Goal: Complete application form: Complete application form

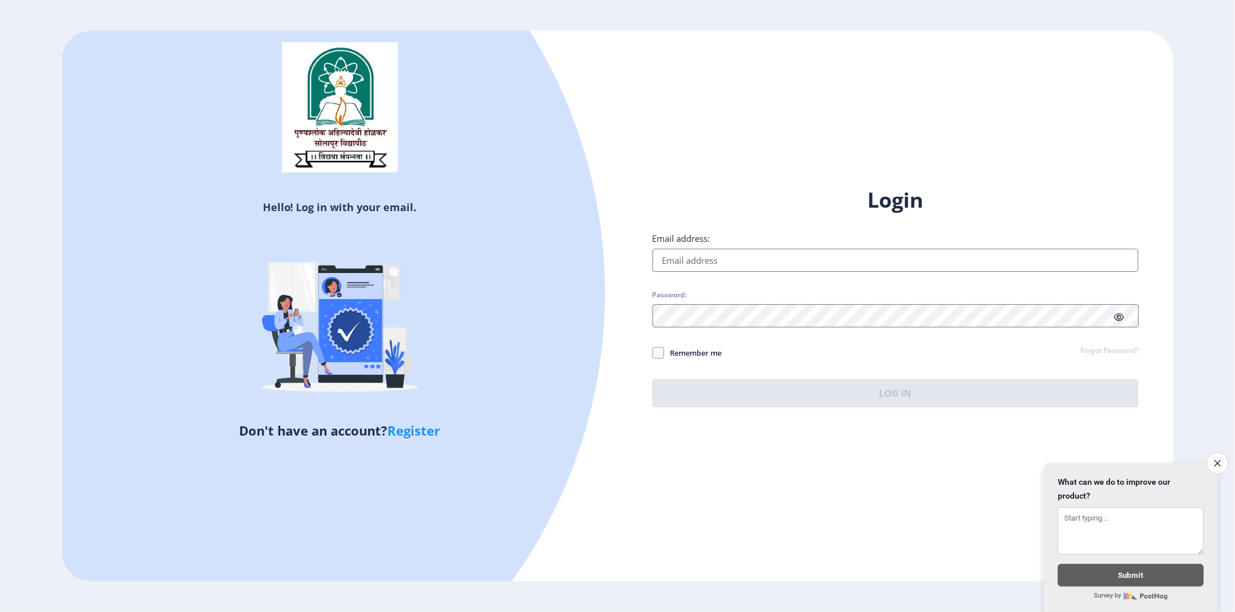
type input "dilipkumarshaikh611@gmail.com"
click at [651, 357] on div "Login Email address: dilipkumarshaikh611@gmail.com Password: Remember me Forgot…" at bounding box center [896, 306] width 556 height 274
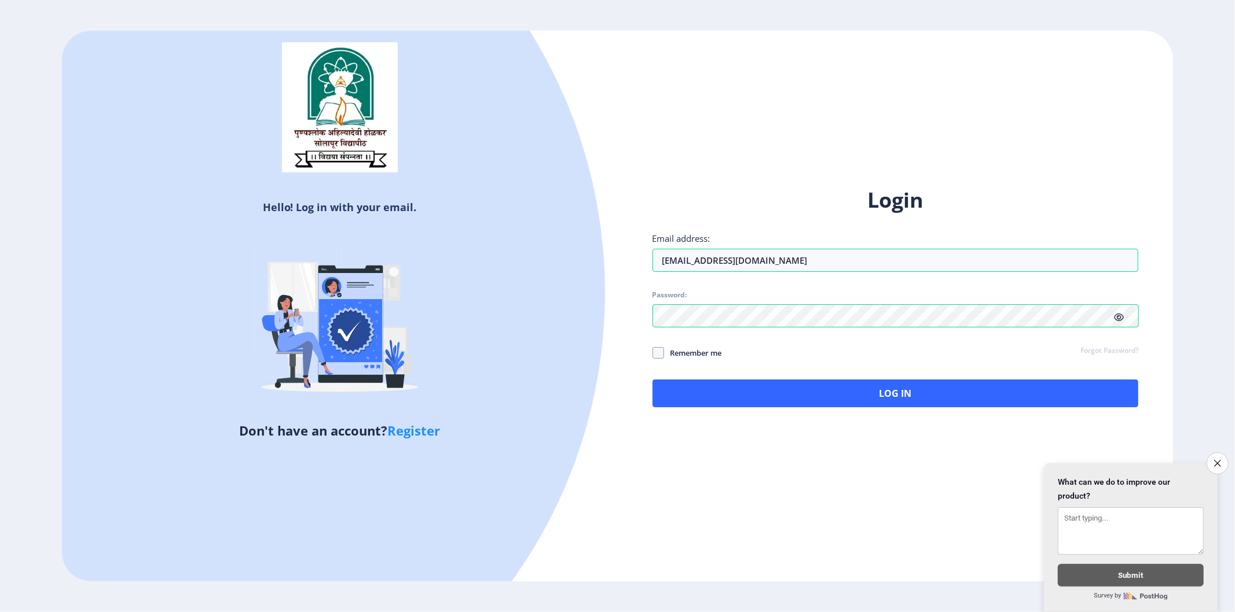
click at [664, 357] on span "Remember me" at bounding box center [693, 353] width 58 height 14
click at [653, 354] on input "Remember me" at bounding box center [652, 353] width 1 height 1
checkbox input "true"
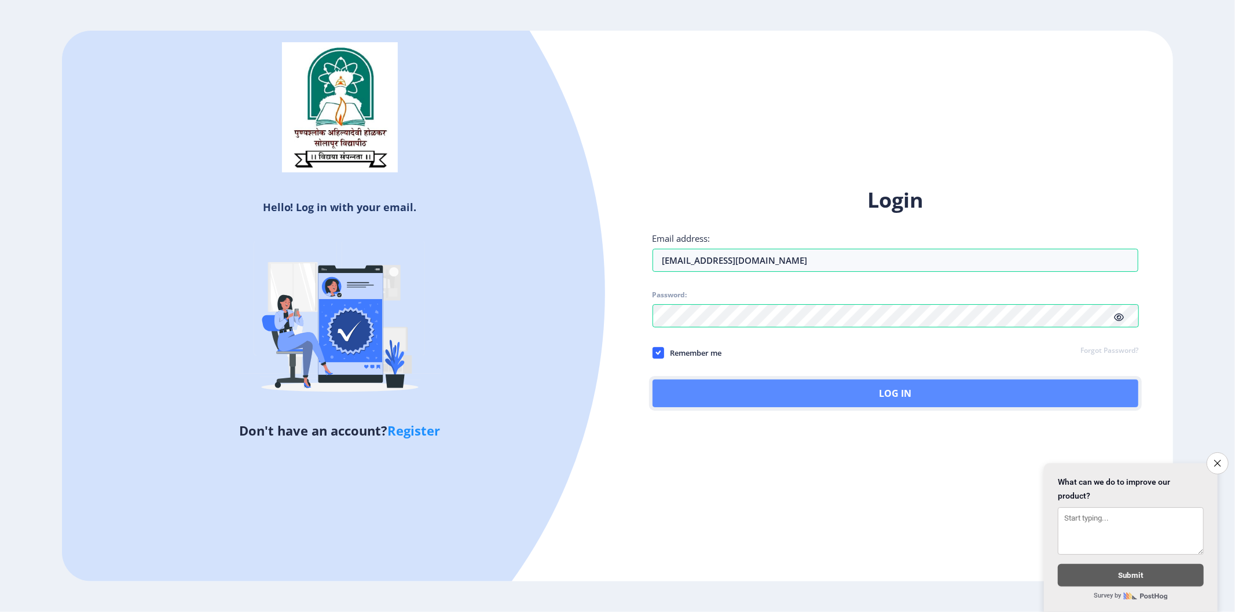
click at [695, 385] on button "Log In" at bounding box center [895, 394] width 486 height 28
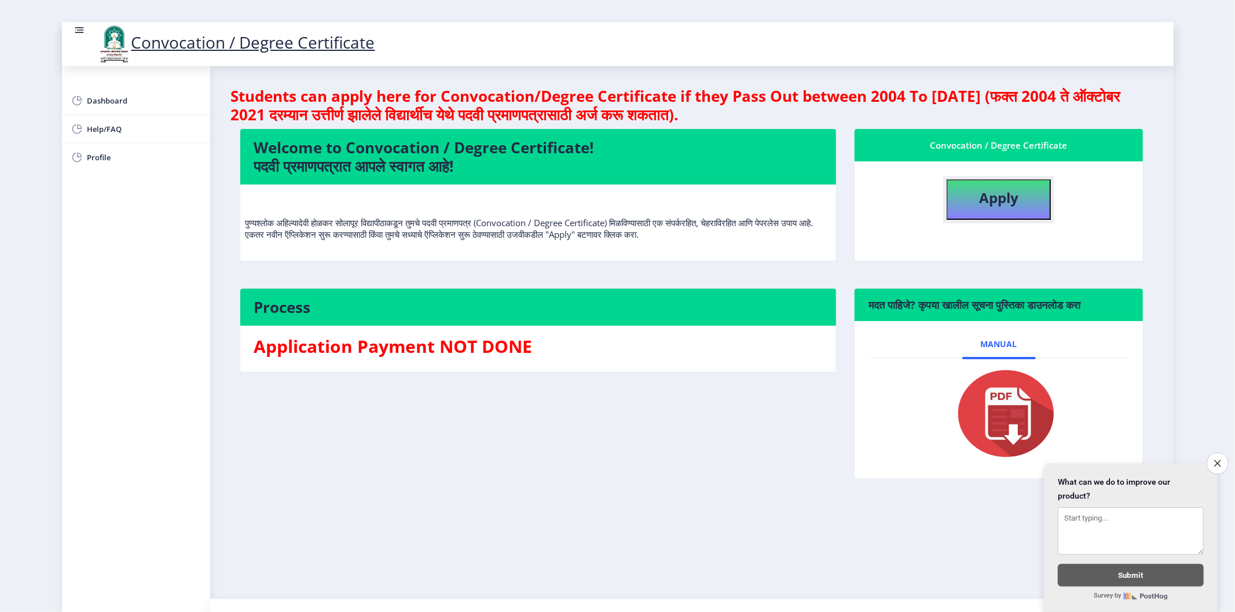
click at [1044, 200] on button "Apply" at bounding box center [998, 199] width 104 height 41
select select
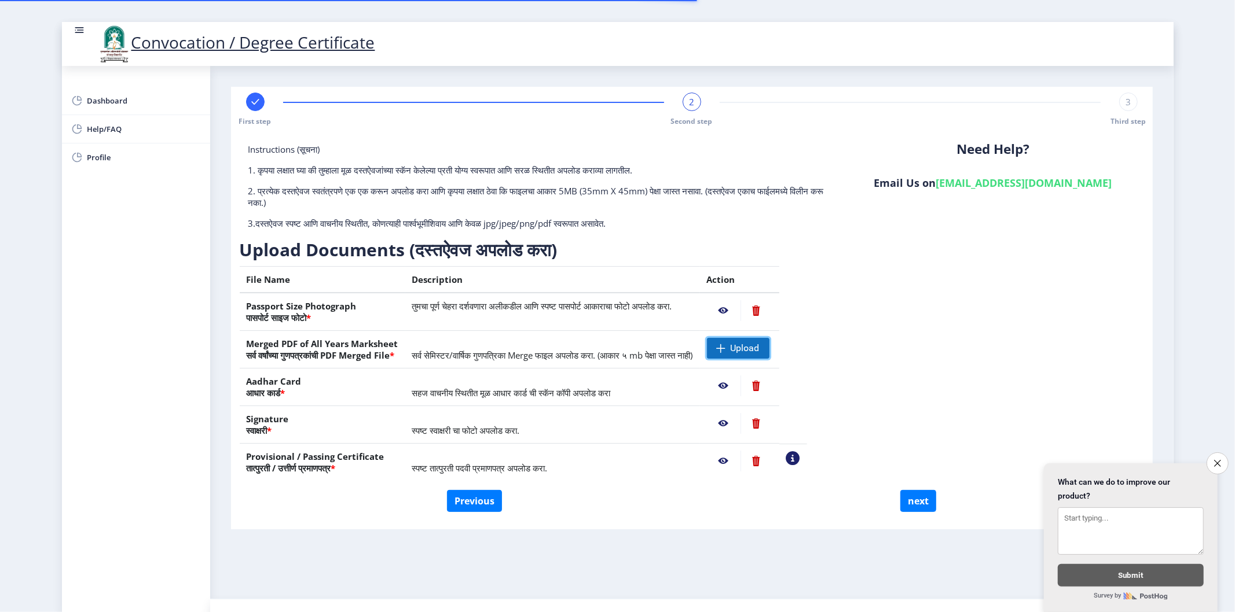
click at [759, 351] on span "Upload" at bounding box center [744, 349] width 29 height 12
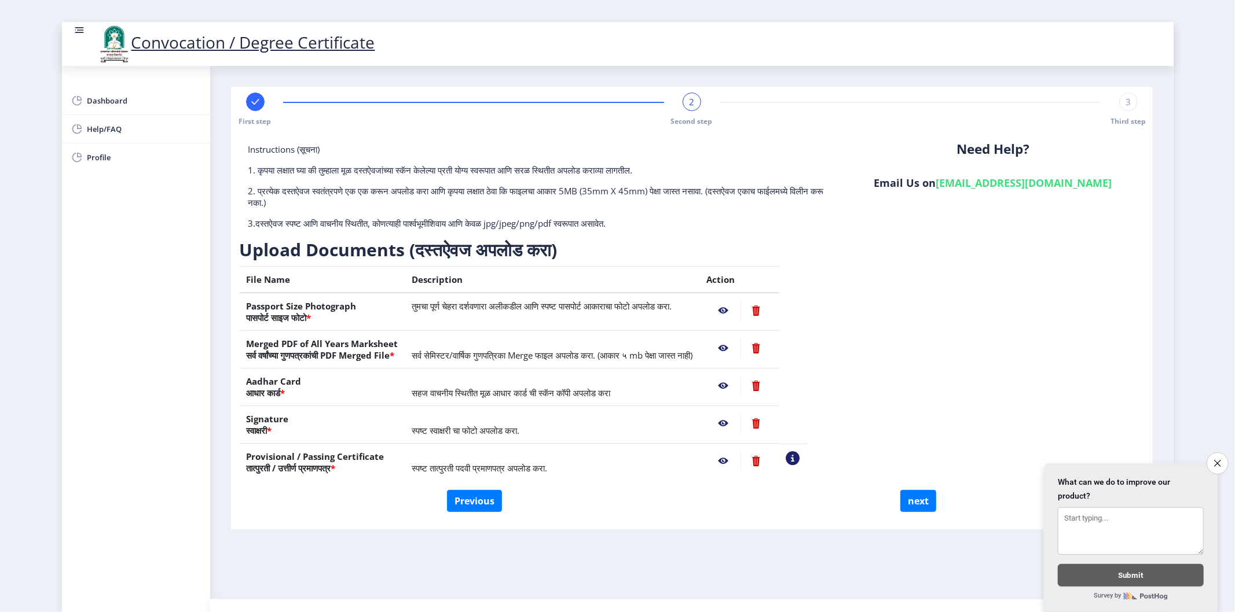
click at [740, 349] on nb-action at bounding box center [724, 348] width 34 height 21
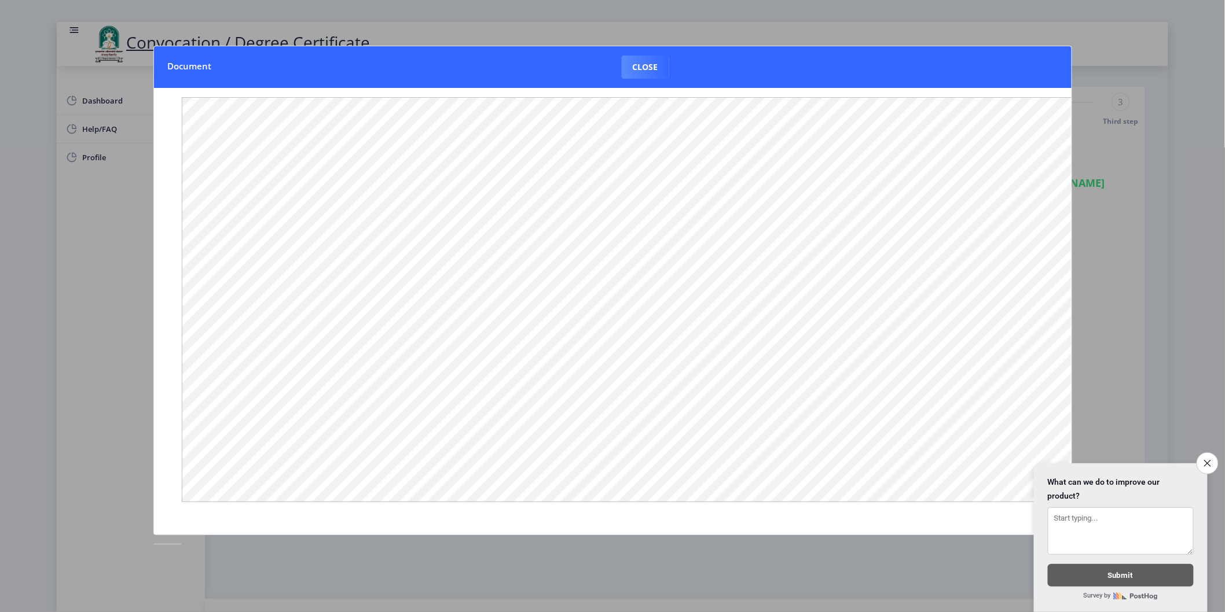
click at [1119, 220] on div at bounding box center [612, 306] width 1225 height 612
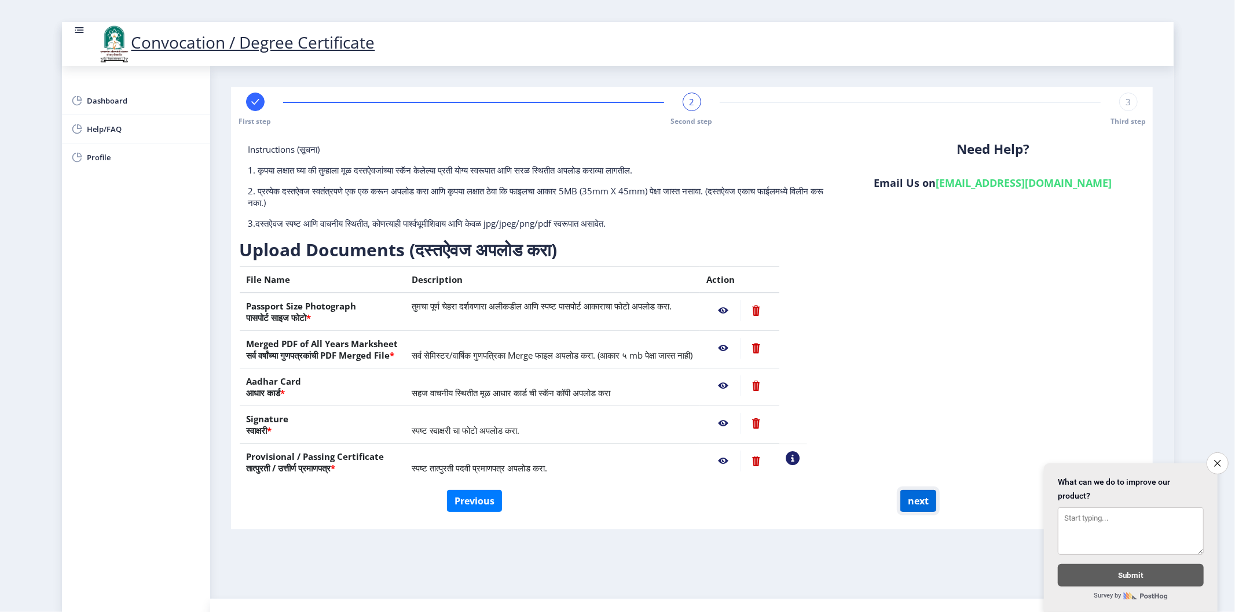
click at [912, 505] on button "next" at bounding box center [918, 501] width 36 height 22
select select
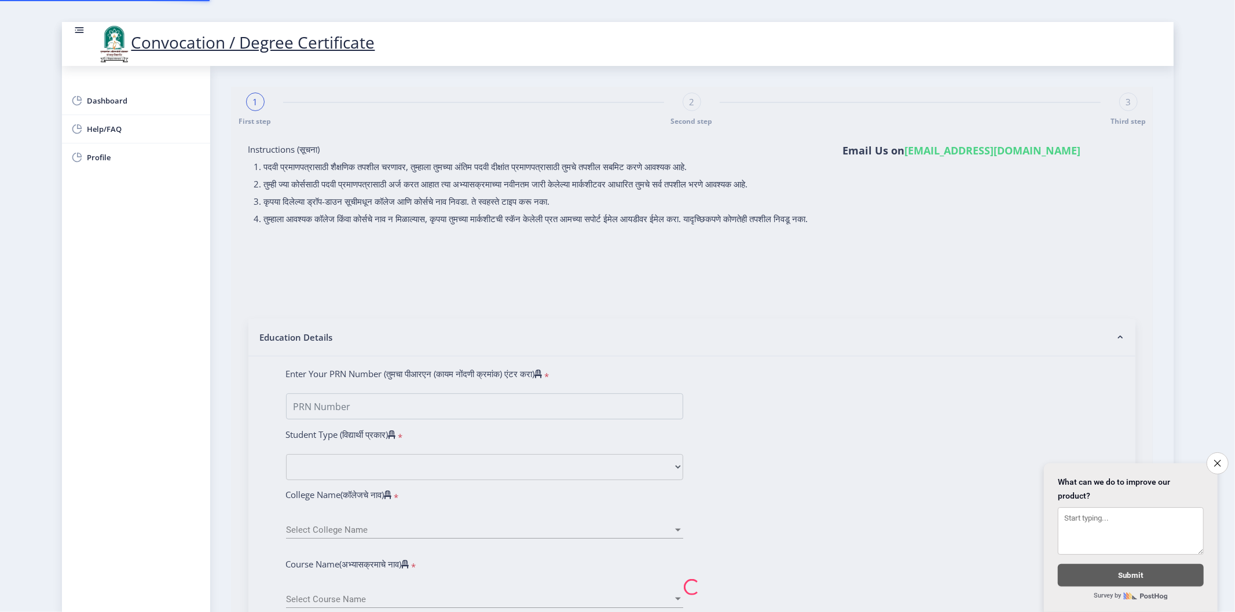
select select
type input "SHAIKH SOHALI DILIPKUMAR"
type input "SAMINA"
select select
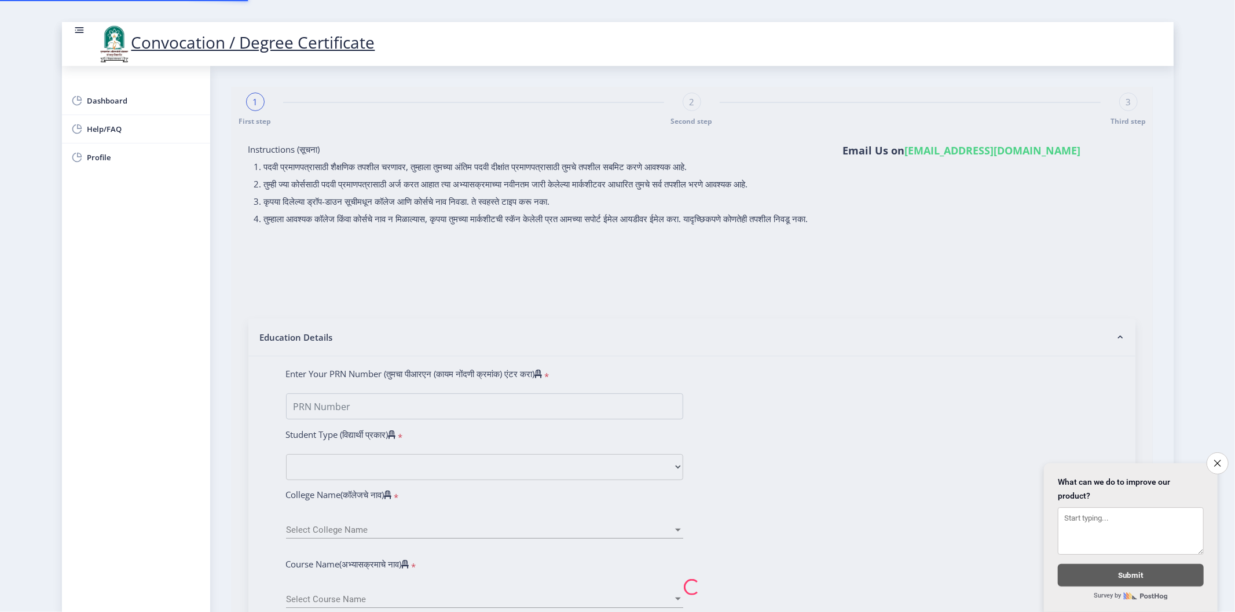
select select
type input "SHAIKH SOHALI DILIPKUMAR"
type input "SAMINA"
type input "2017032500162121"
select select "Regular"
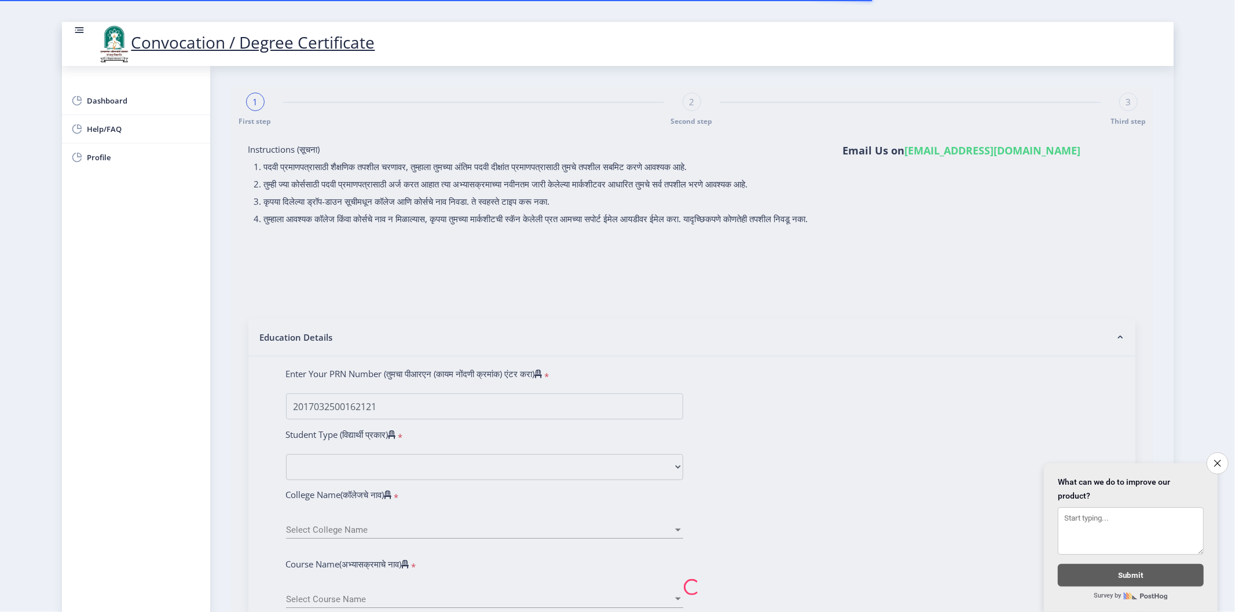
select select "2020"
select select "October"
select select "Grade A"
type input "171612"
type input "SHAIKH SOHAIL DILIPKUMAR"
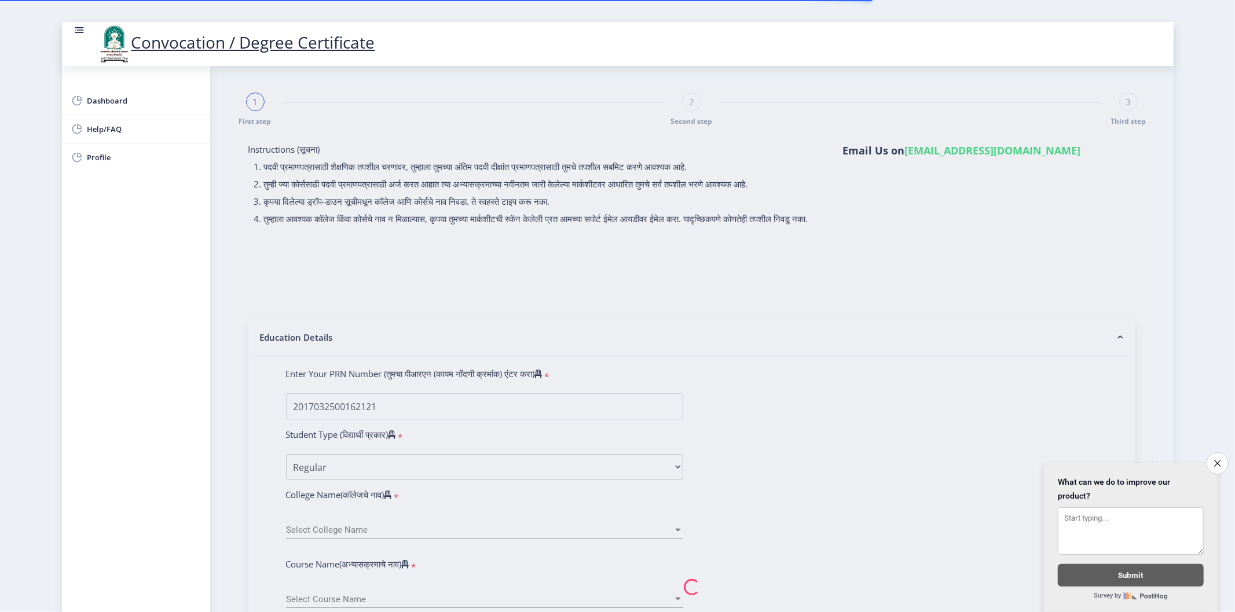
select select "Chemistry"
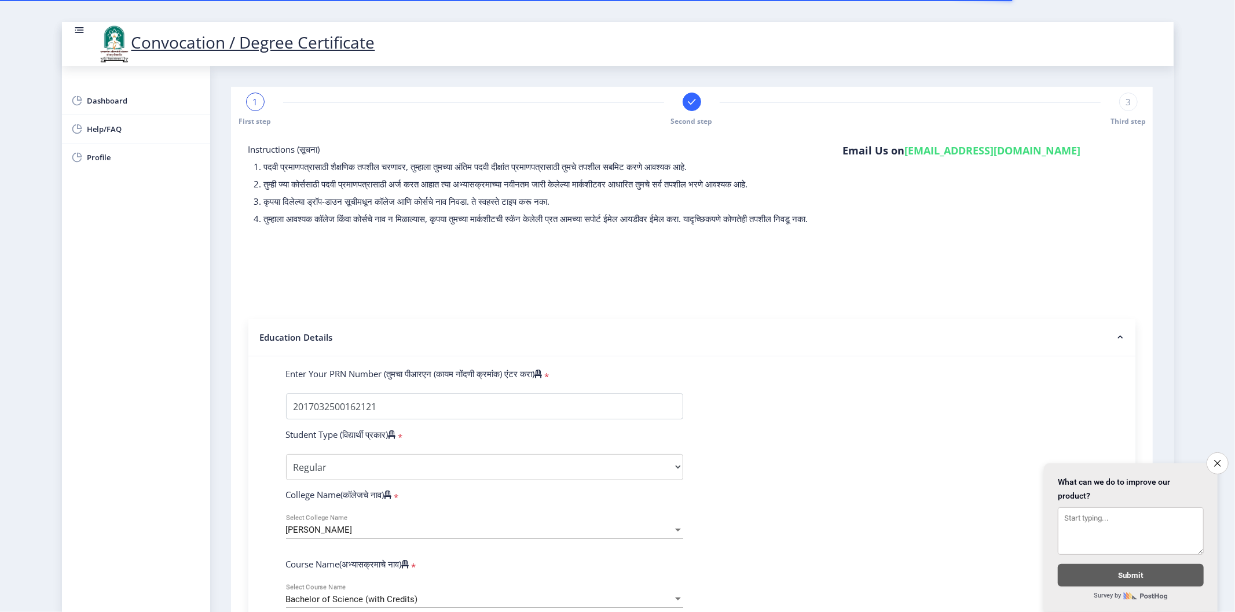
select select
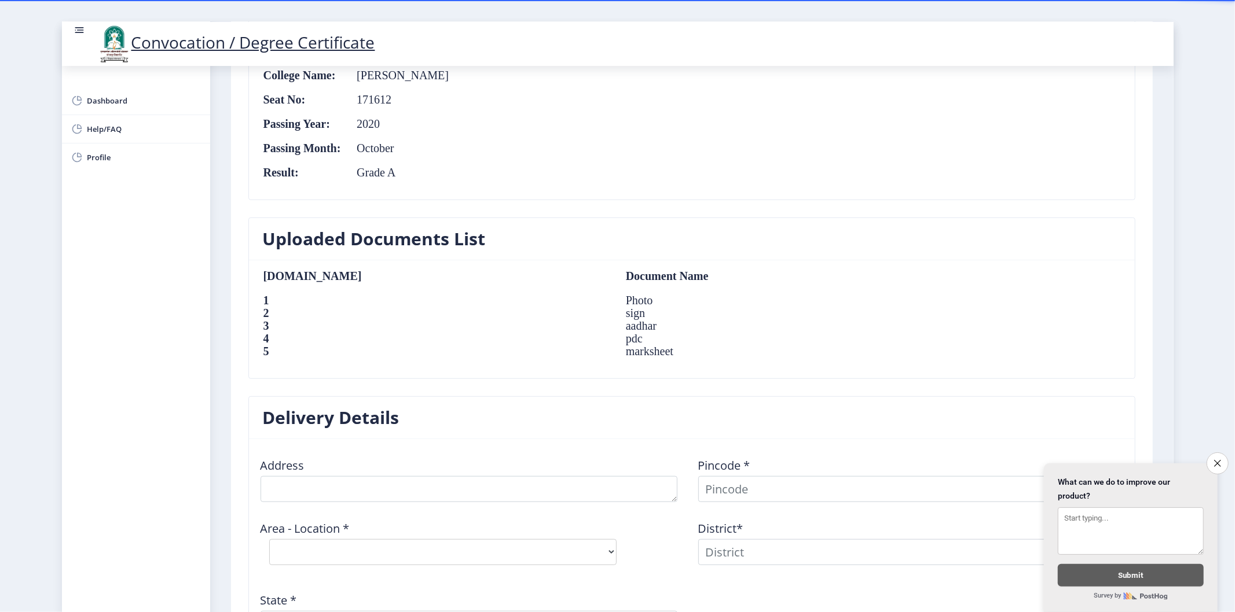
scroll to position [772, 0]
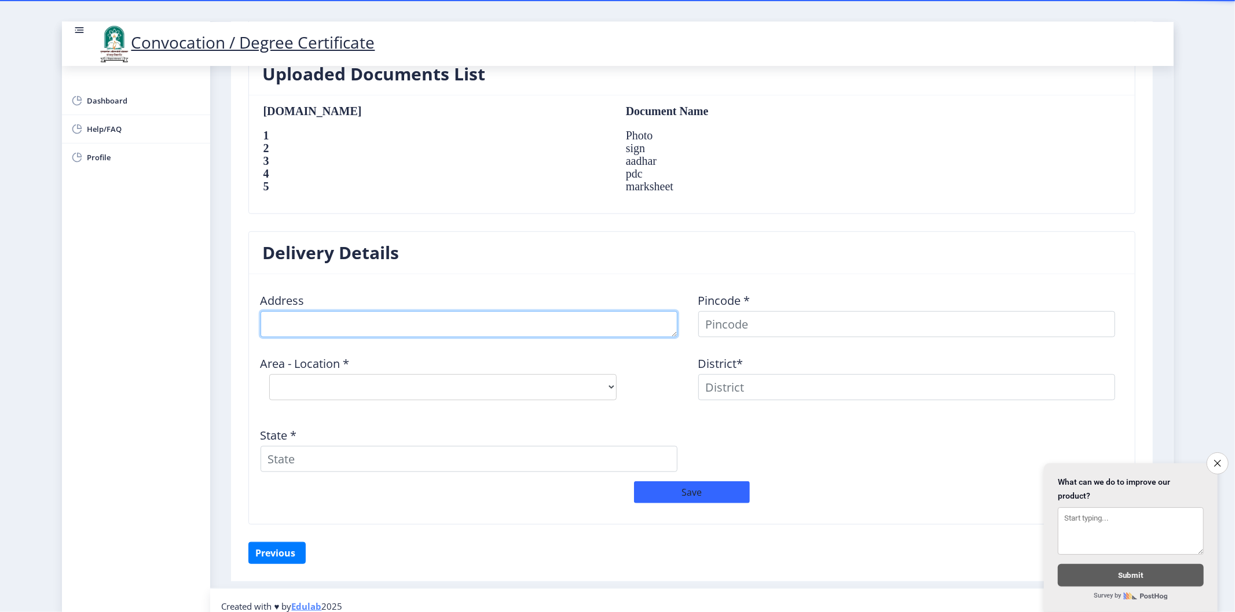
click at [525, 328] on textarea at bounding box center [468, 324] width 417 height 26
type textarea "d"
type textarea "D"
type textarea "Deshbhakta Sambhajirao Garad Mahavidyalaya Mohol"
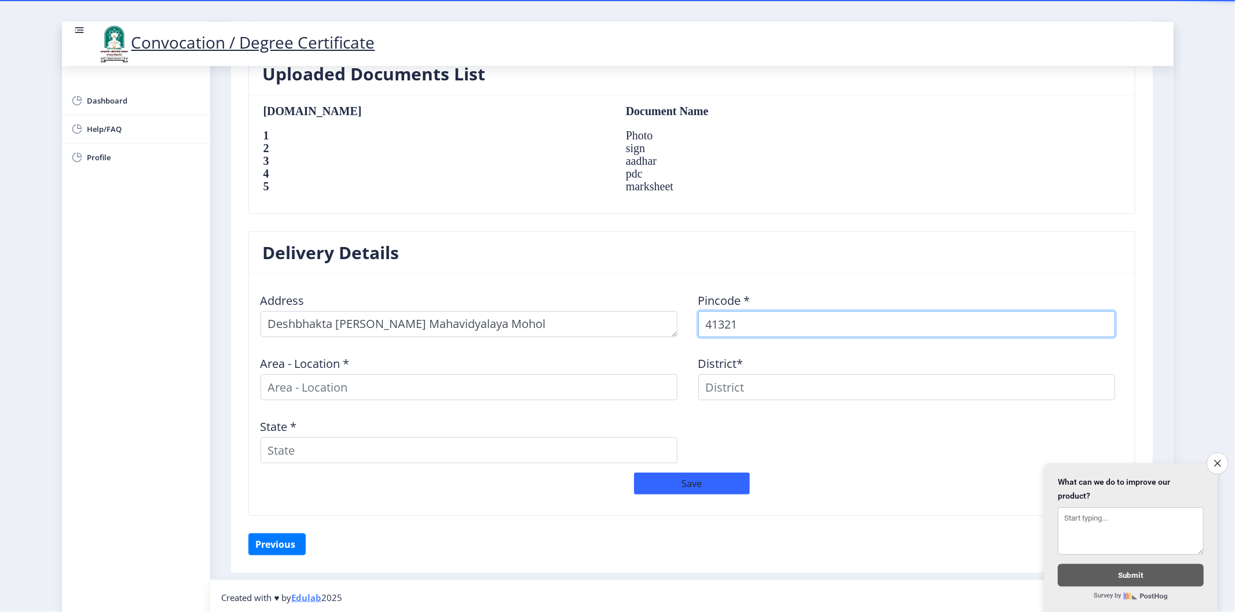
type input "413213"
select select
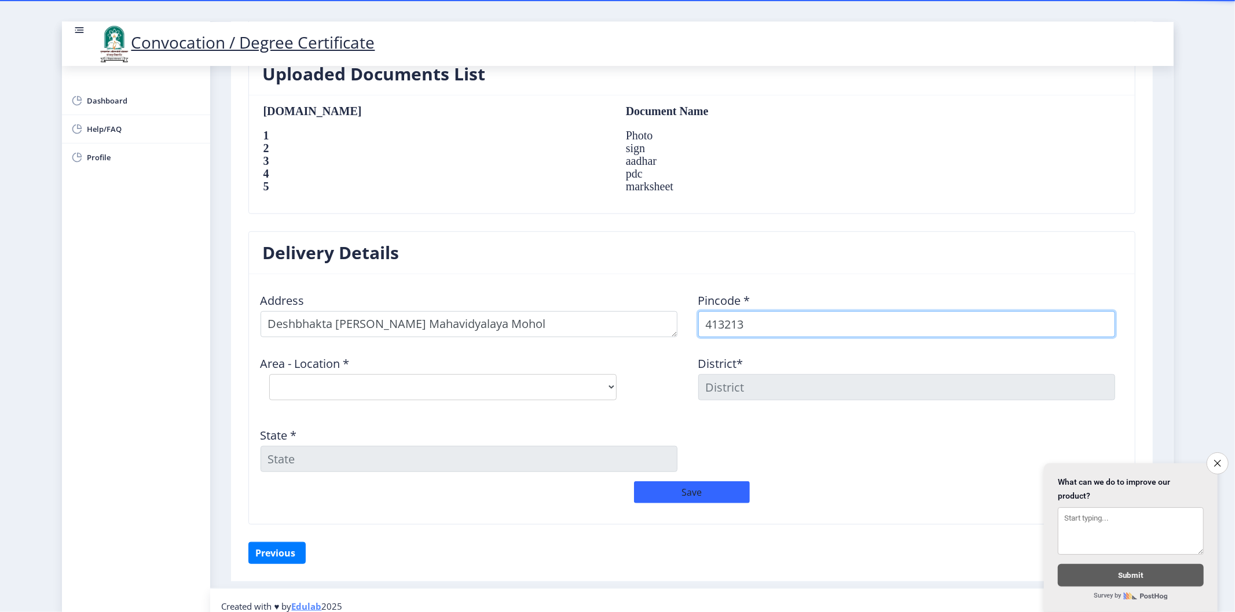
type input "413213"
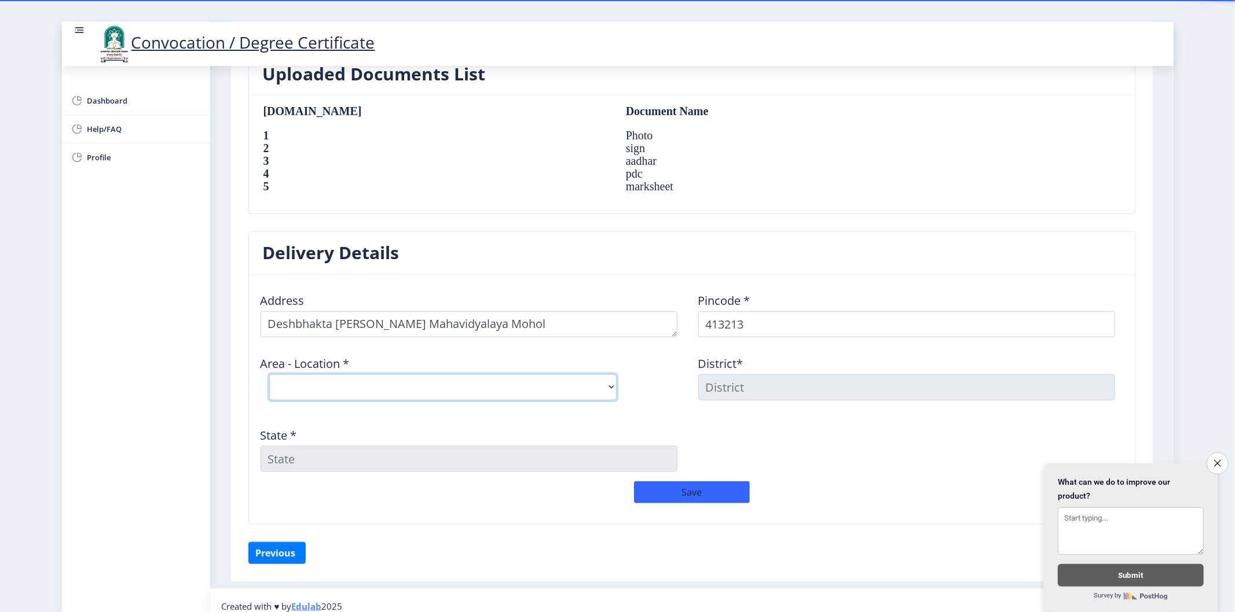
click at [350, 382] on select "Select Area Location Bazarpeth Mohol S.O Dhokbabhulgaon B.O Ekrukhe B.O Ghatane…" at bounding box center [442, 387] width 347 height 26
select select "9: Object"
click at [269, 374] on select "Select Area Location Bazarpeth Mohol S.O Dhokbabhulgaon B.O Ekrukhe B.O Ghatane…" at bounding box center [442, 387] width 347 height 26
type input "SOLAPUR"
type input "Maharashtra"
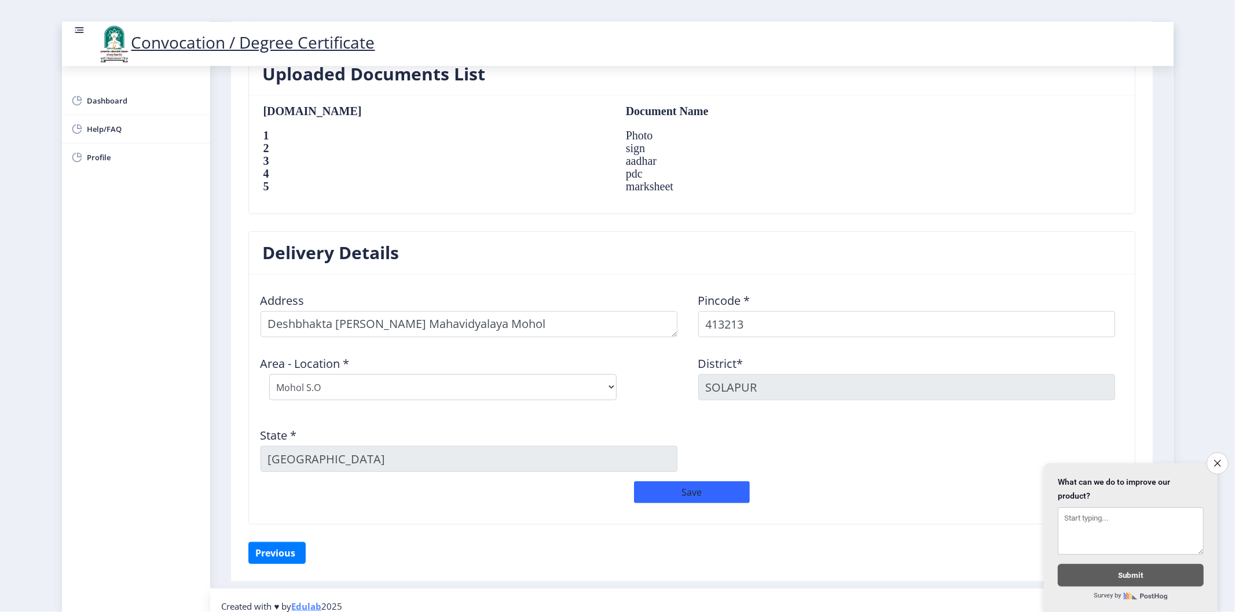
click at [516, 440] on div "State * Maharashtra" at bounding box center [473, 445] width 438 height 54
click at [570, 334] on textarea at bounding box center [468, 324] width 417 height 26
click at [675, 500] on button "Save" at bounding box center [692, 493] width 116 height 22
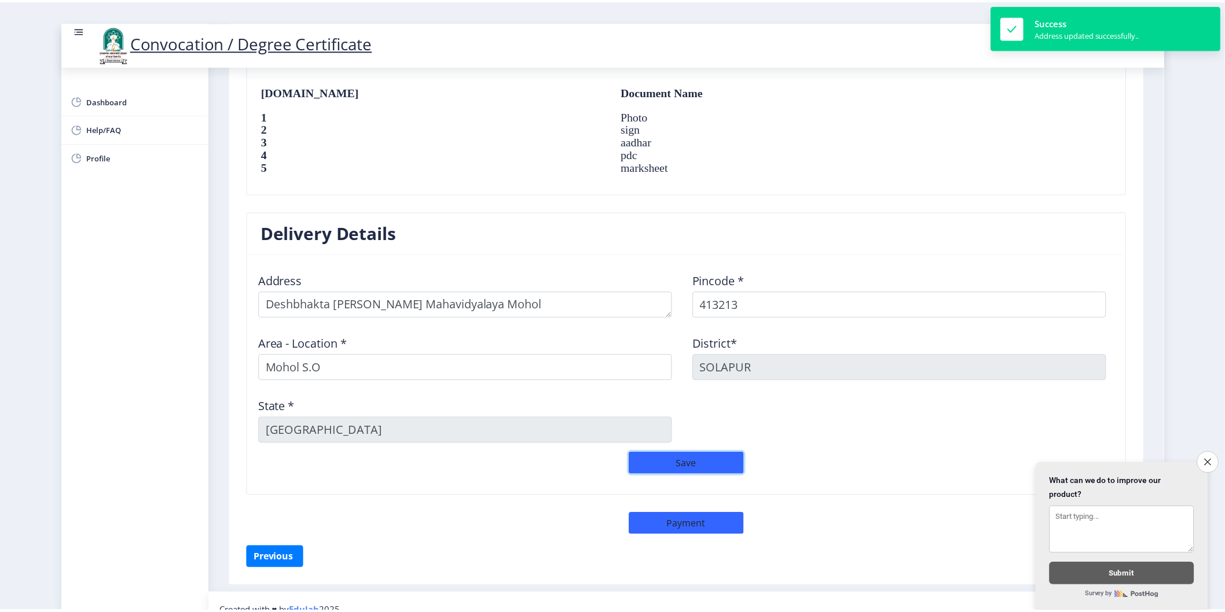
scroll to position [808, 0]
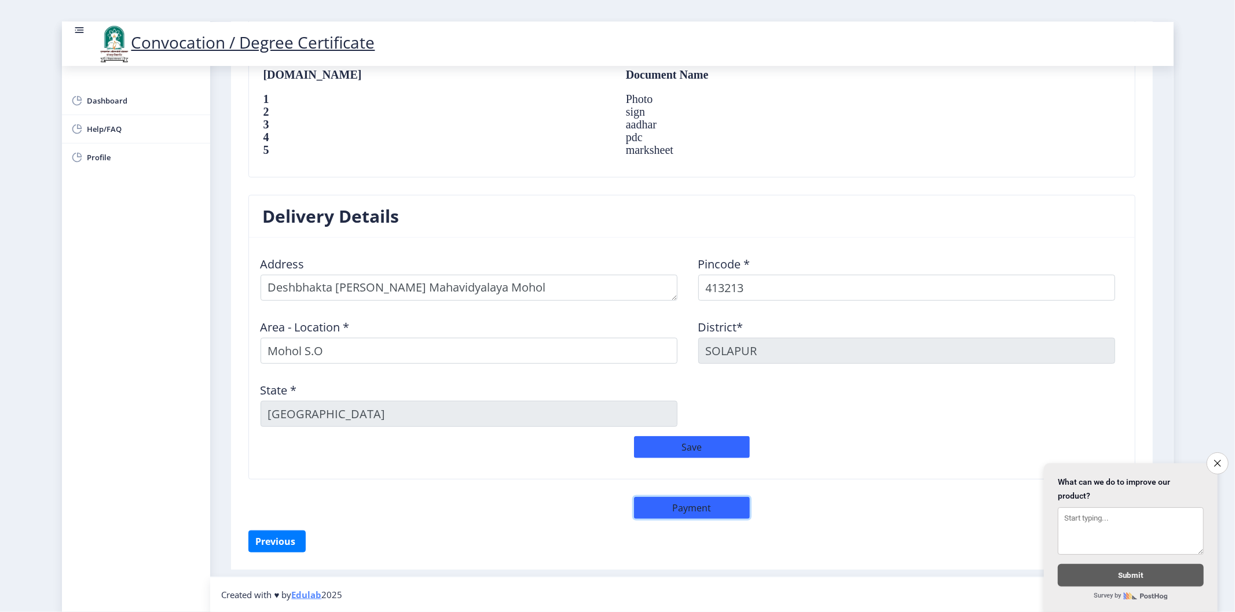
click at [713, 510] on button "Payment" at bounding box center [692, 508] width 116 height 22
select select "sealed"
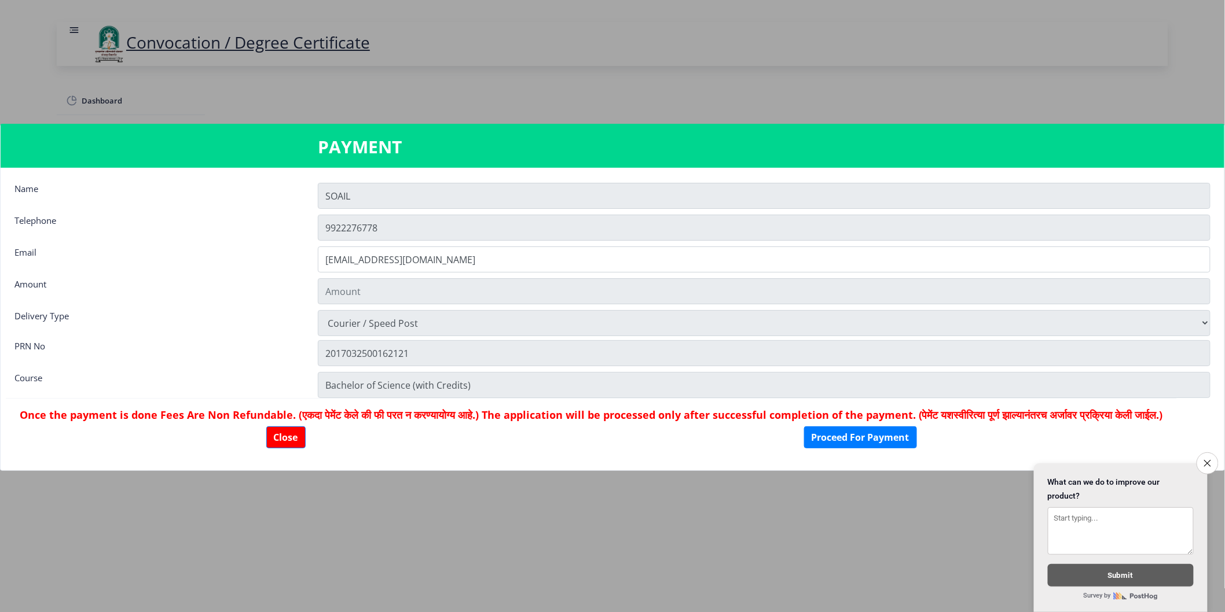
type input "1885"
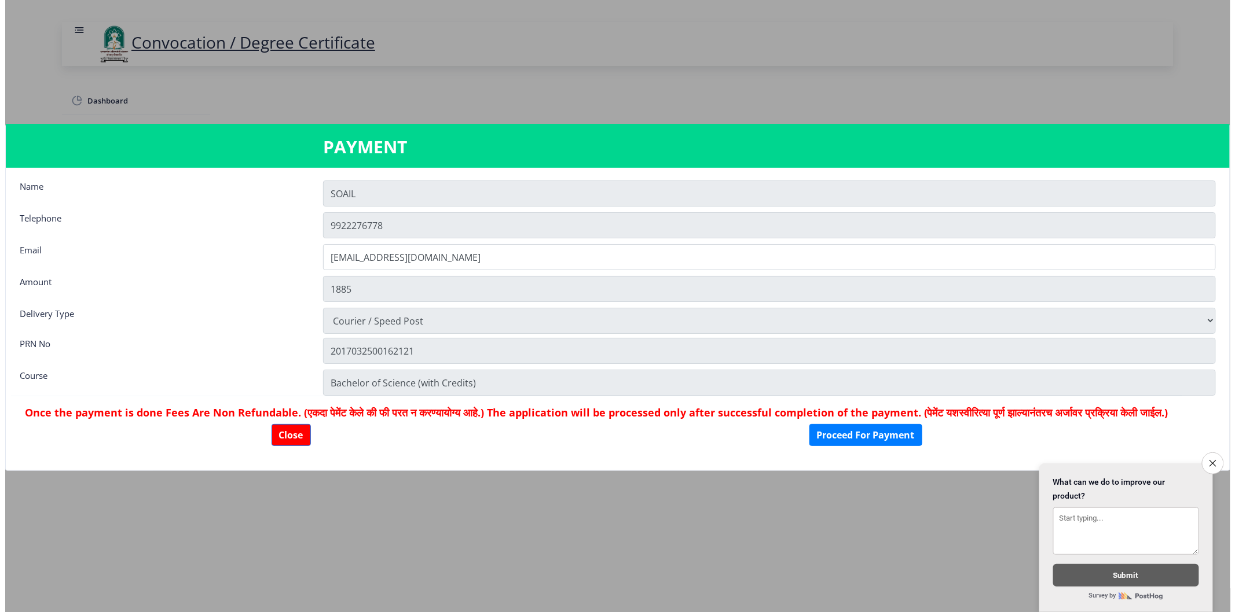
scroll to position [0, 0]
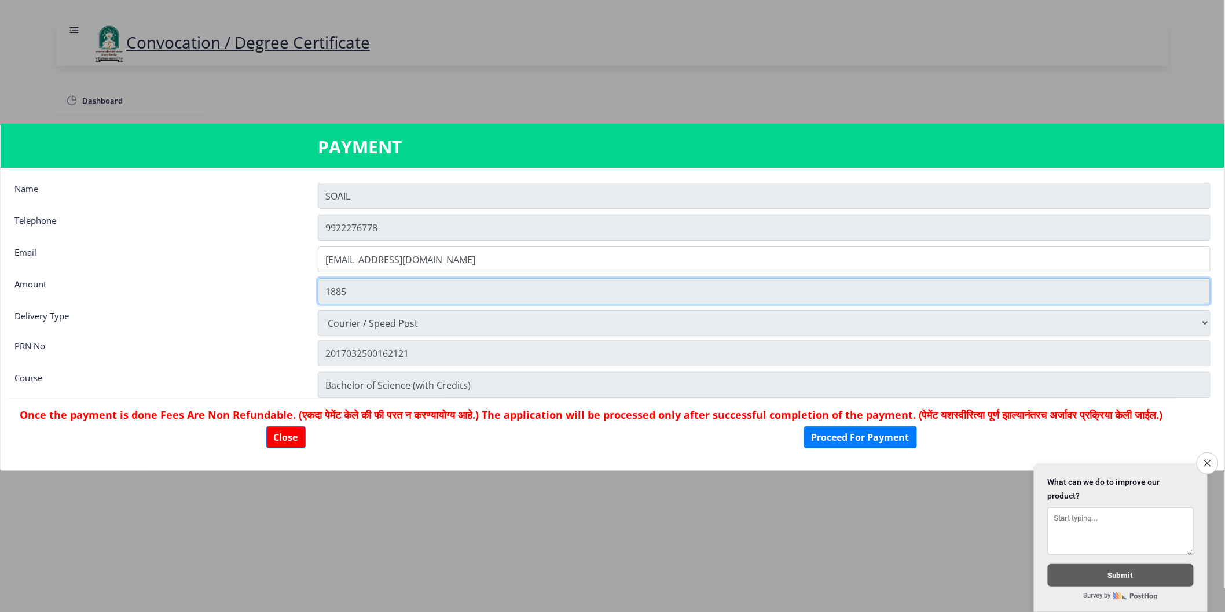
drag, startPoint x: 325, startPoint y: 294, endPoint x: 359, endPoint y: 291, distance: 34.9
click at [359, 291] on input "1885" at bounding box center [764, 291] width 893 height 26
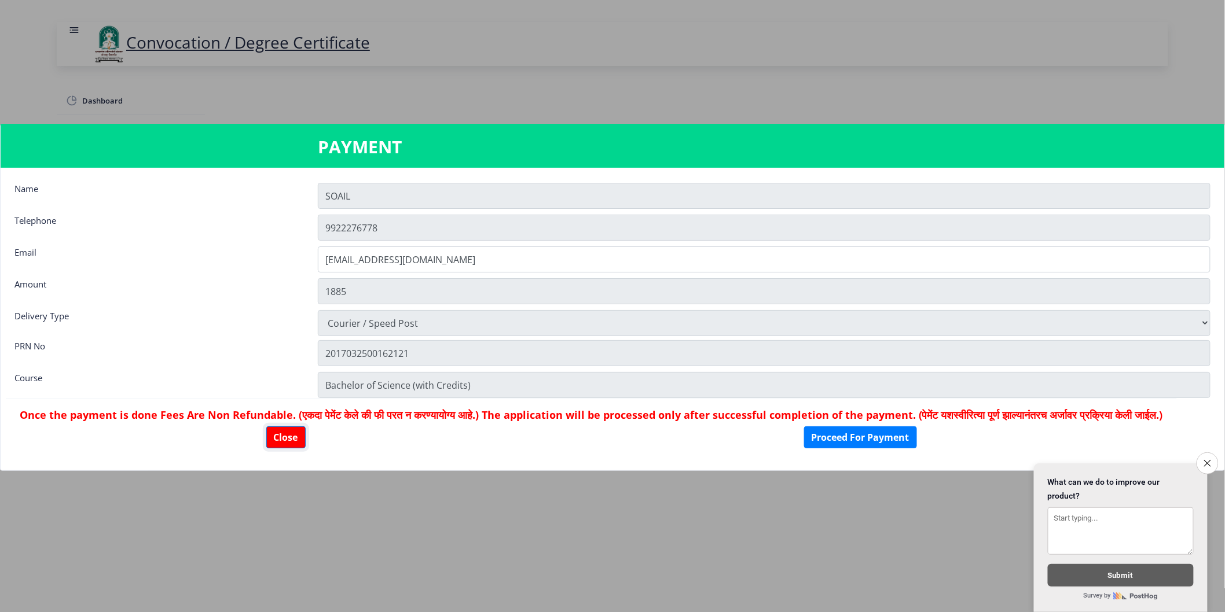
click at [303, 449] on button "Close" at bounding box center [285, 438] width 39 height 22
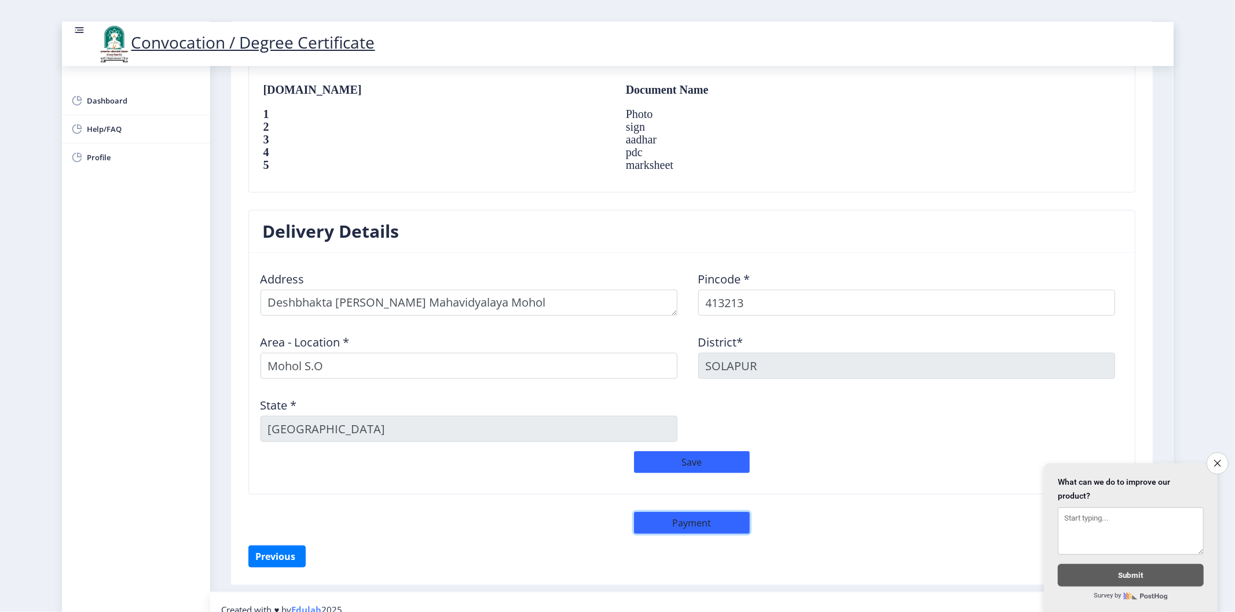
scroll to position [808, 0]
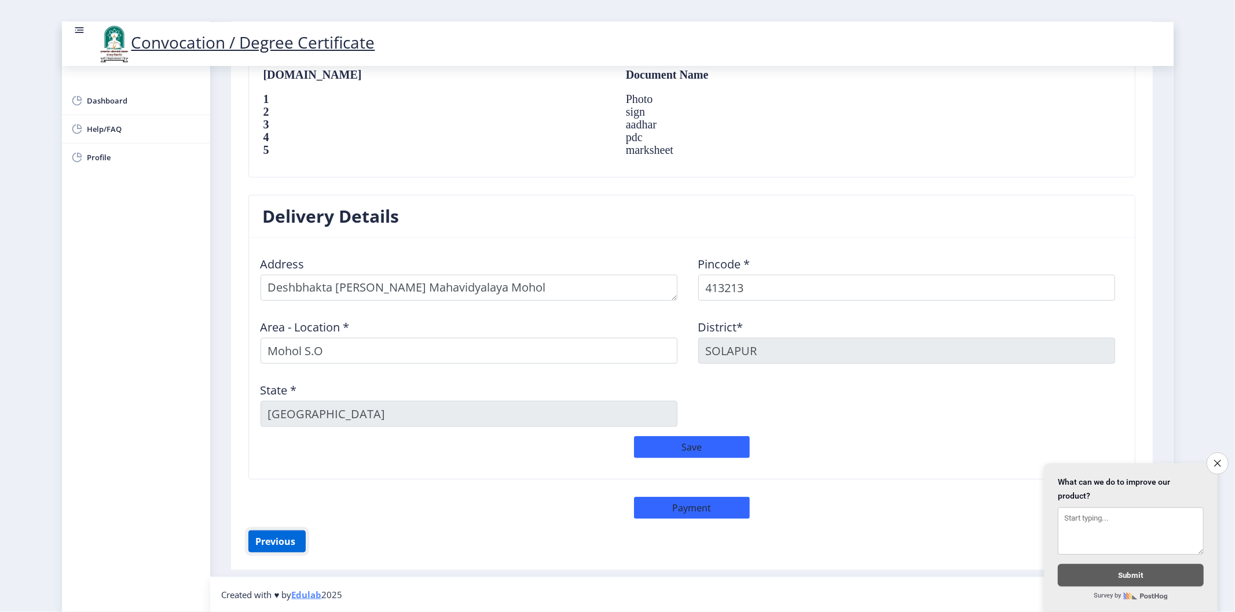
click at [289, 538] on button "Previous ‍" at bounding box center [276, 542] width 57 height 22
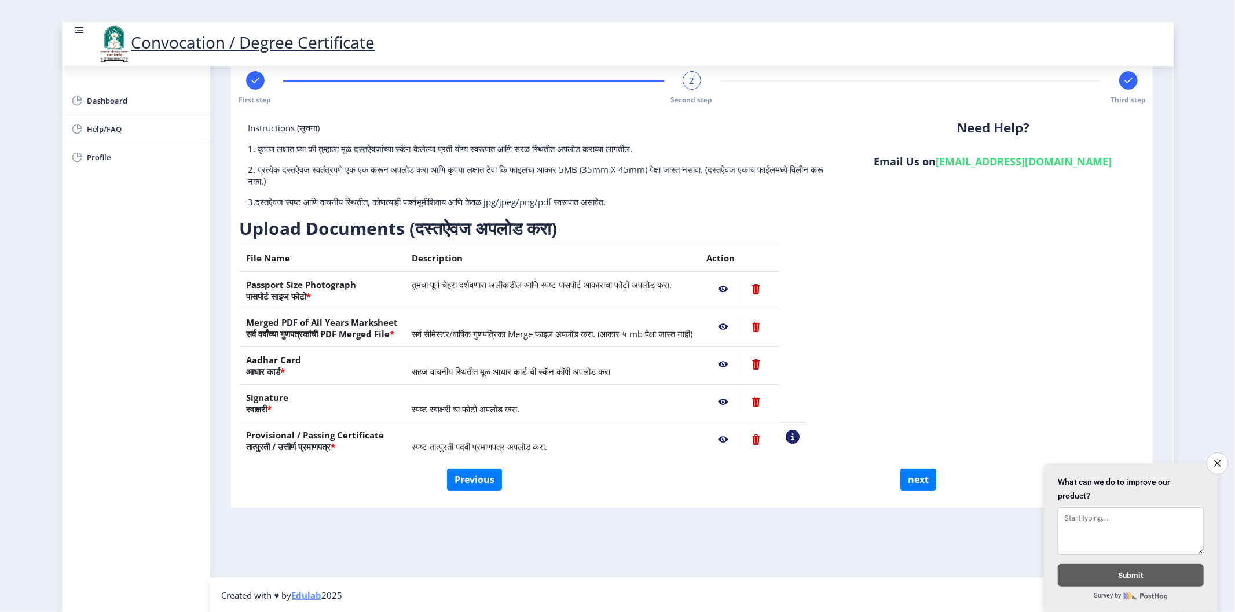
scroll to position [0, 0]
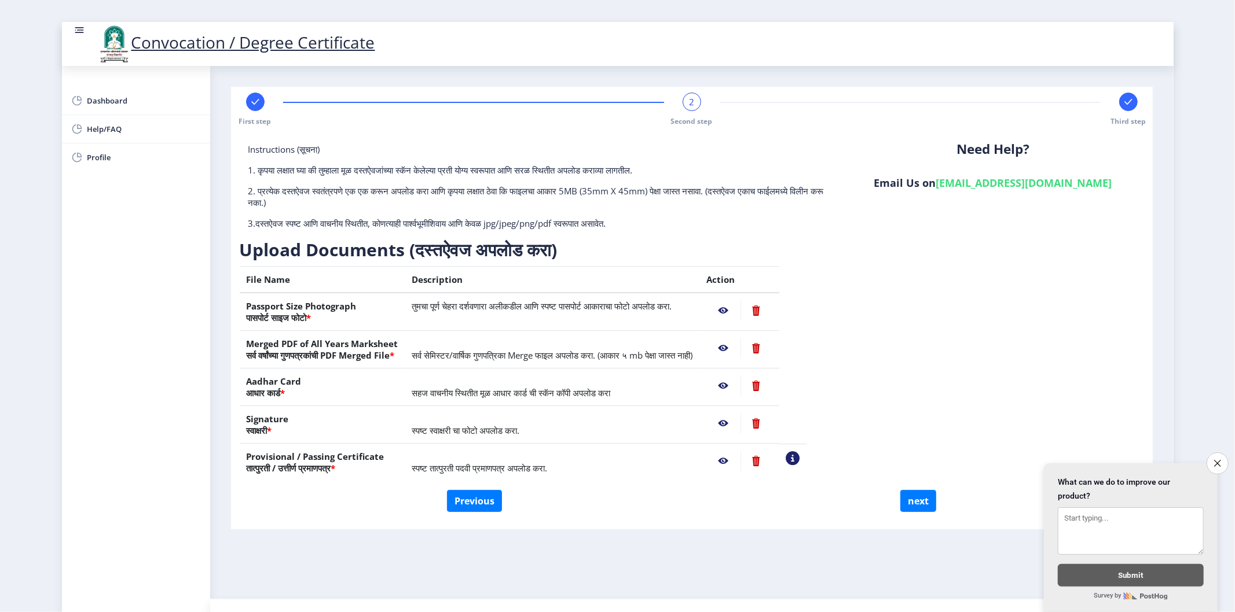
click at [252, 102] on icon at bounding box center [255, 102] width 8 height 6
select select "Regular"
select select "Chemistry"
select select "2020"
select select "October"
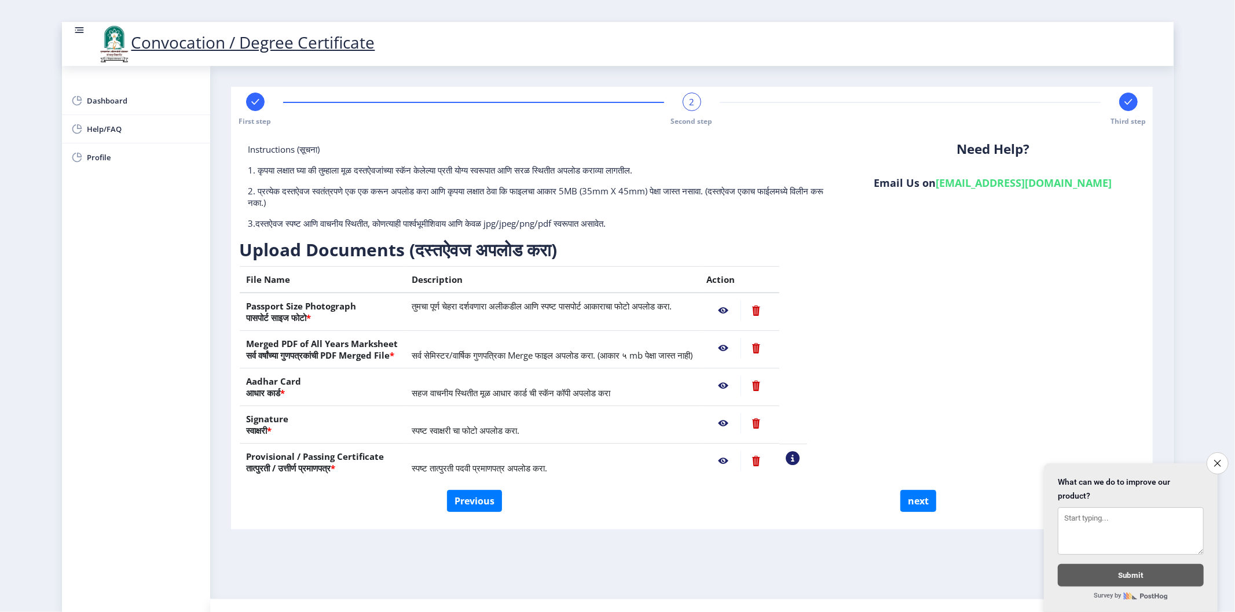
select select "Grade A"
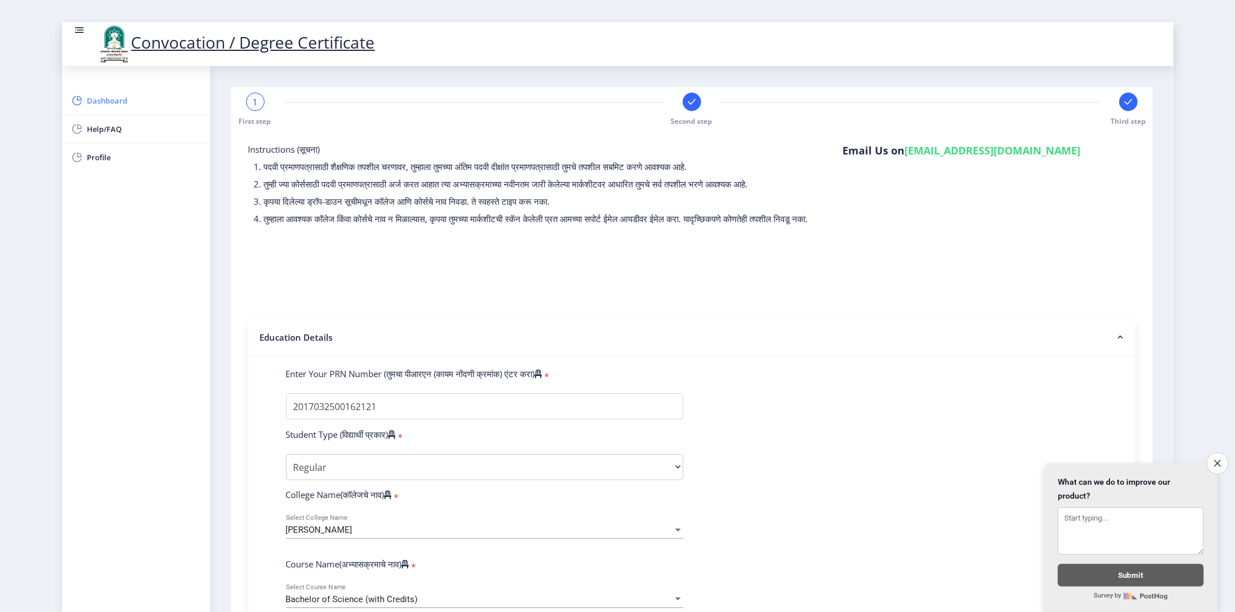
click at [116, 107] on span "Dashboard" at bounding box center [143, 101] width 113 height 14
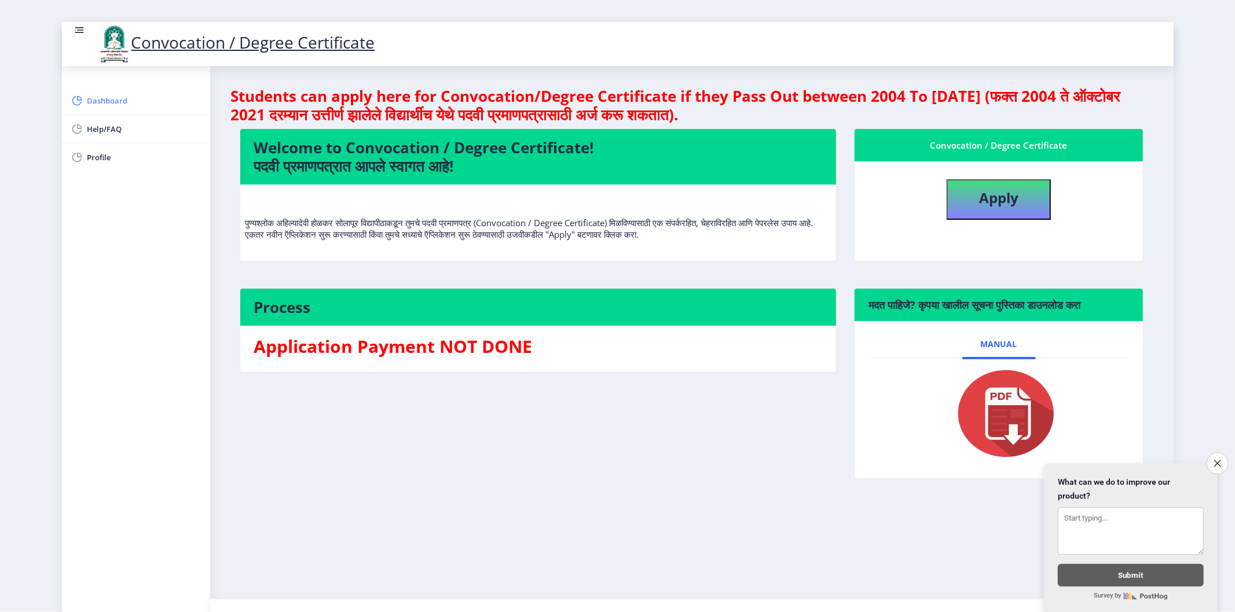
click at [157, 97] on span "Dashboard" at bounding box center [143, 101] width 113 height 14
click at [964, 193] on button "Apply" at bounding box center [998, 199] width 104 height 41
select select
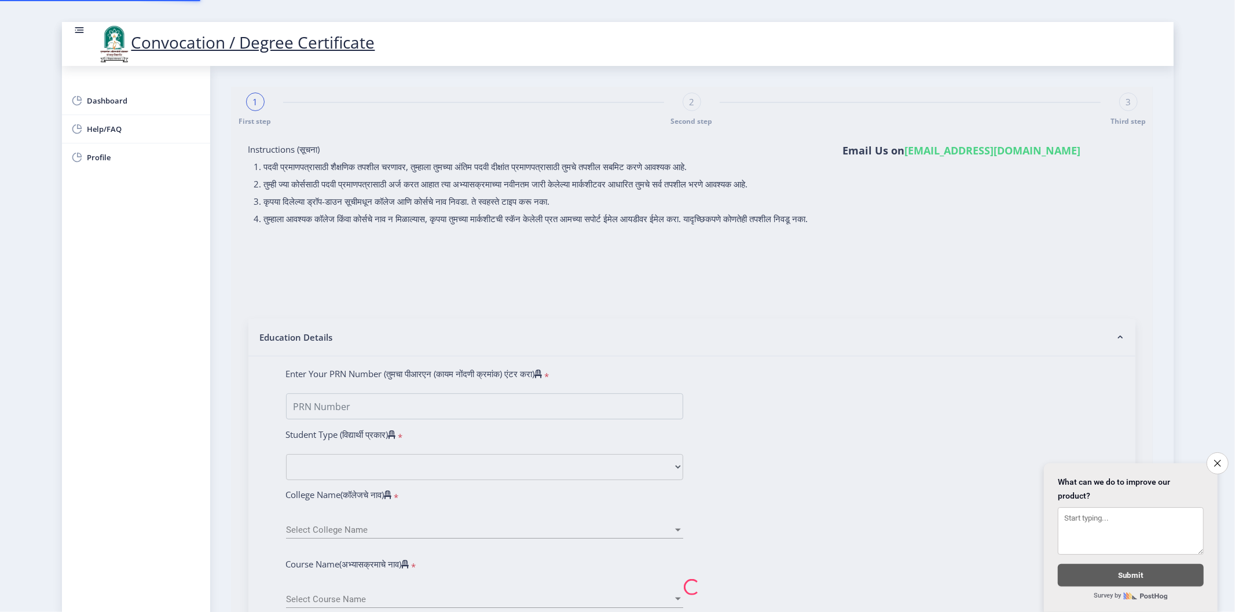
type input "2017032500162121"
select select "Regular"
select select "2020"
select select "October"
select select "Grade A"
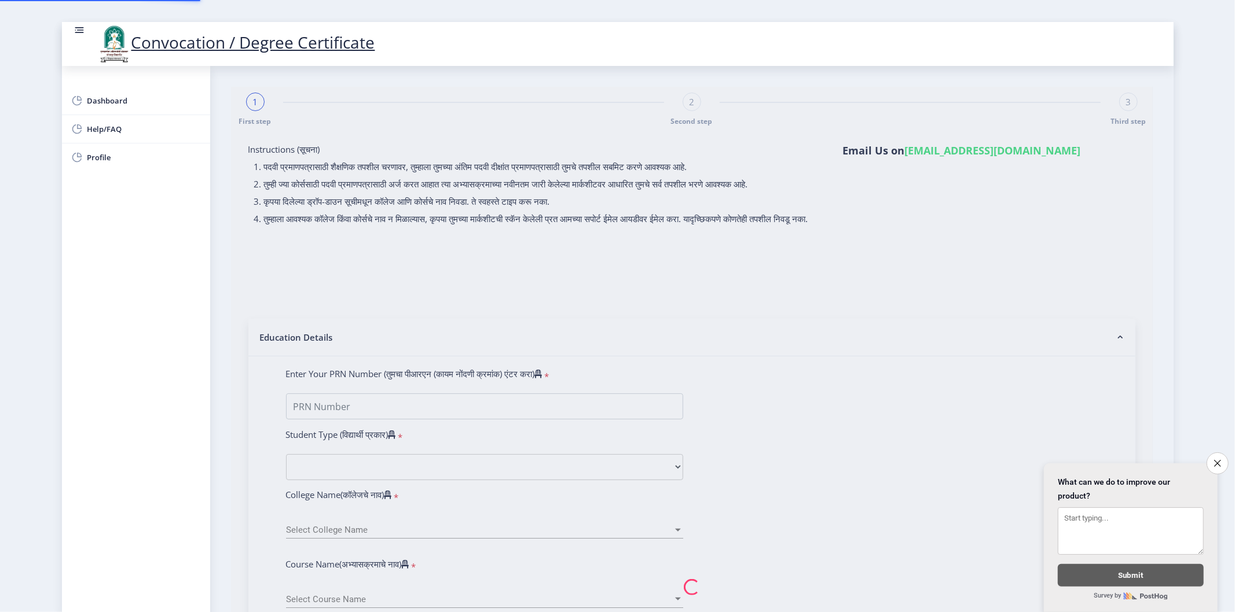
type input "171612"
type input "SHAIKH SOHAIL DILIPKUMAR"
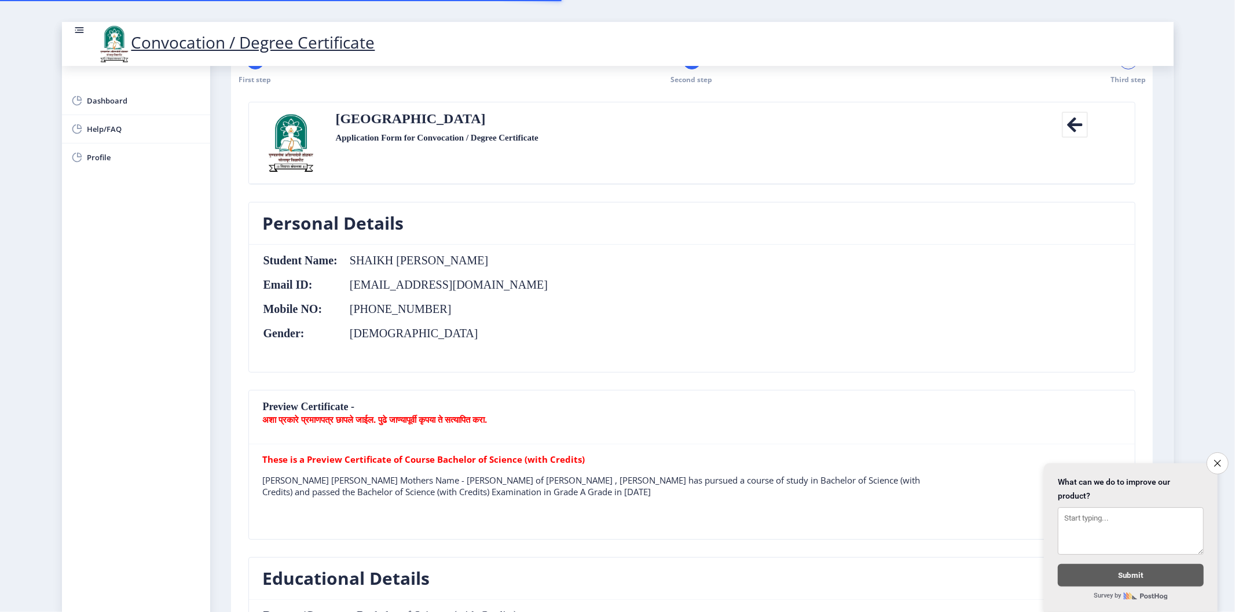
scroll to position [64, 0]
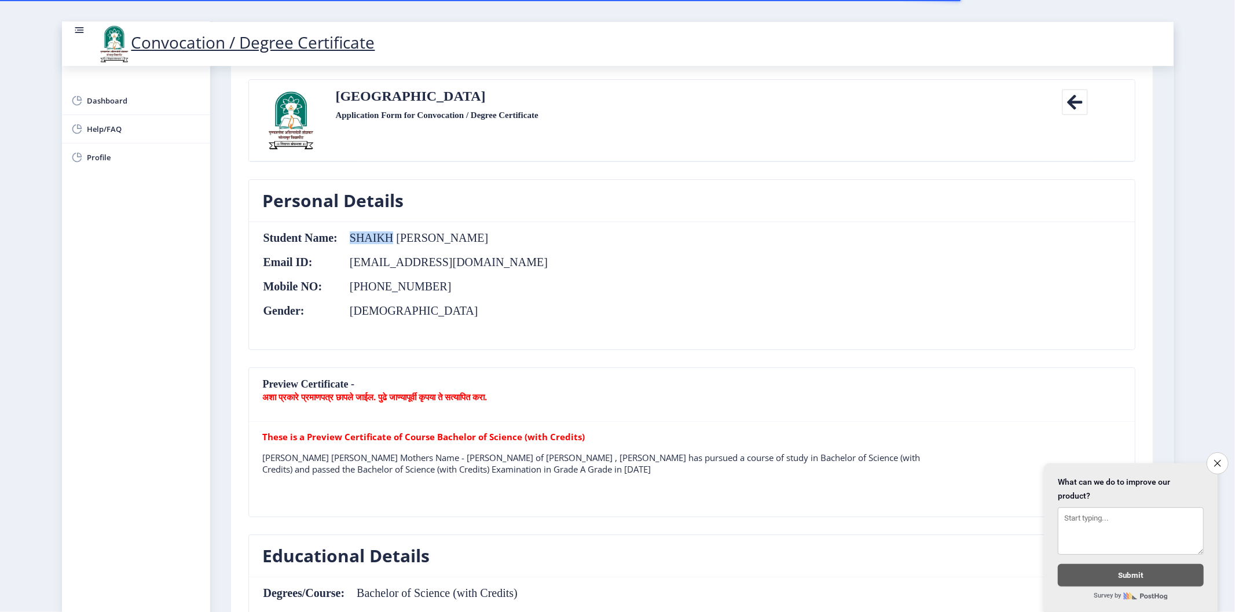
drag, startPoint x: 351, startPoint y: 238, endPoint x: 390, endPoint y: 236, distance: 38.8
click at [390, 236] on td "SHAIKH SOHALI DILIPKUMAR" at bounding box center [443, 238] width 210 height 13
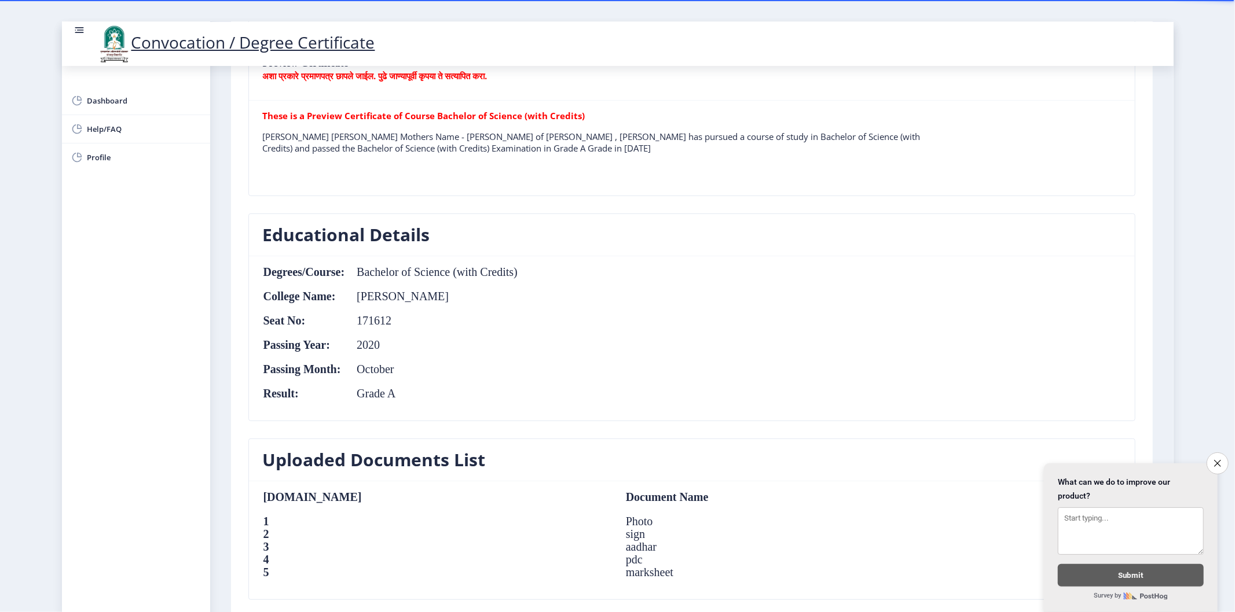
scroll to position [0, 0]
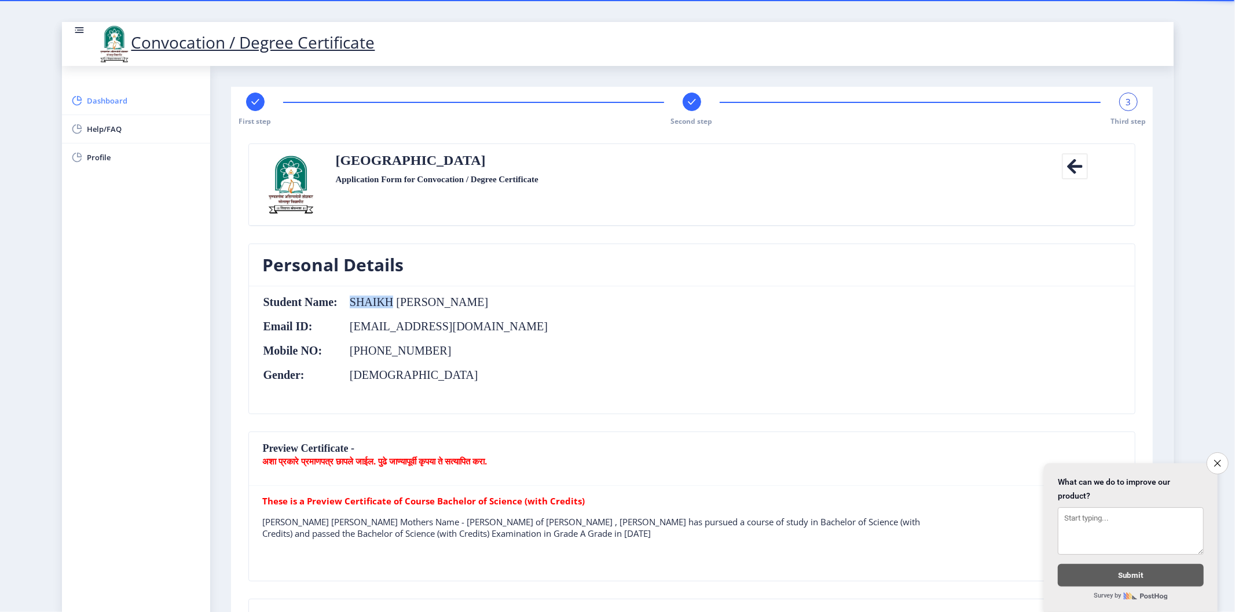
click at [116, 107] on span "Dashboard" at bounding box center [143, 101] width 113 height 14
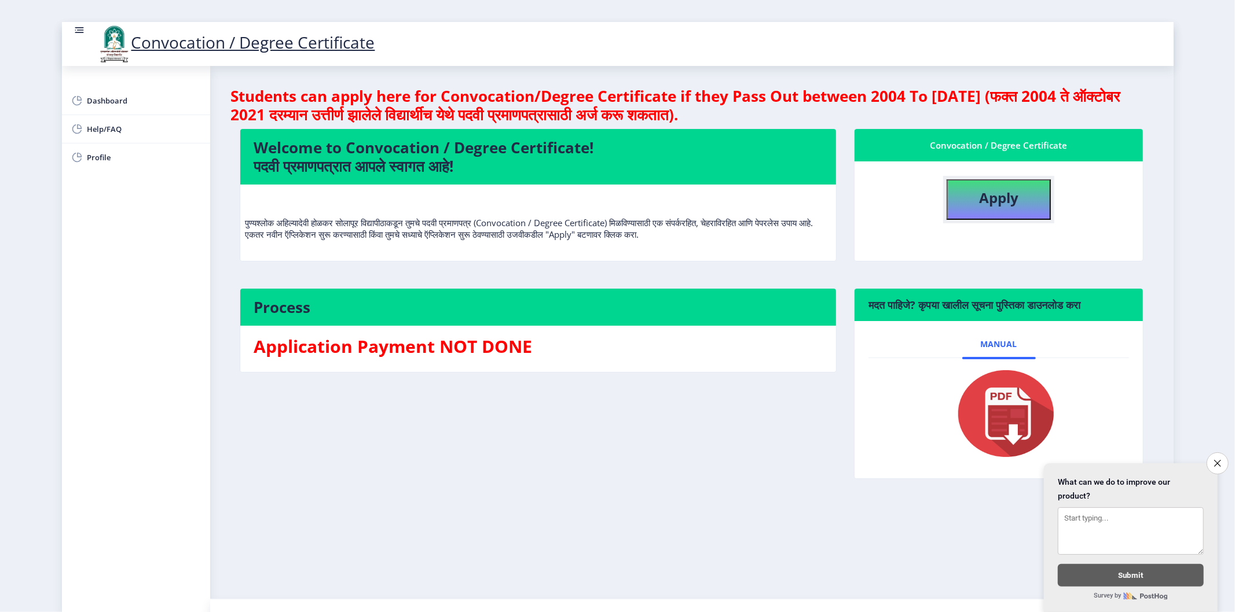
click at [990, 207] on button "Apply" at bounding box center [998, 199] width 104 height 41
select select
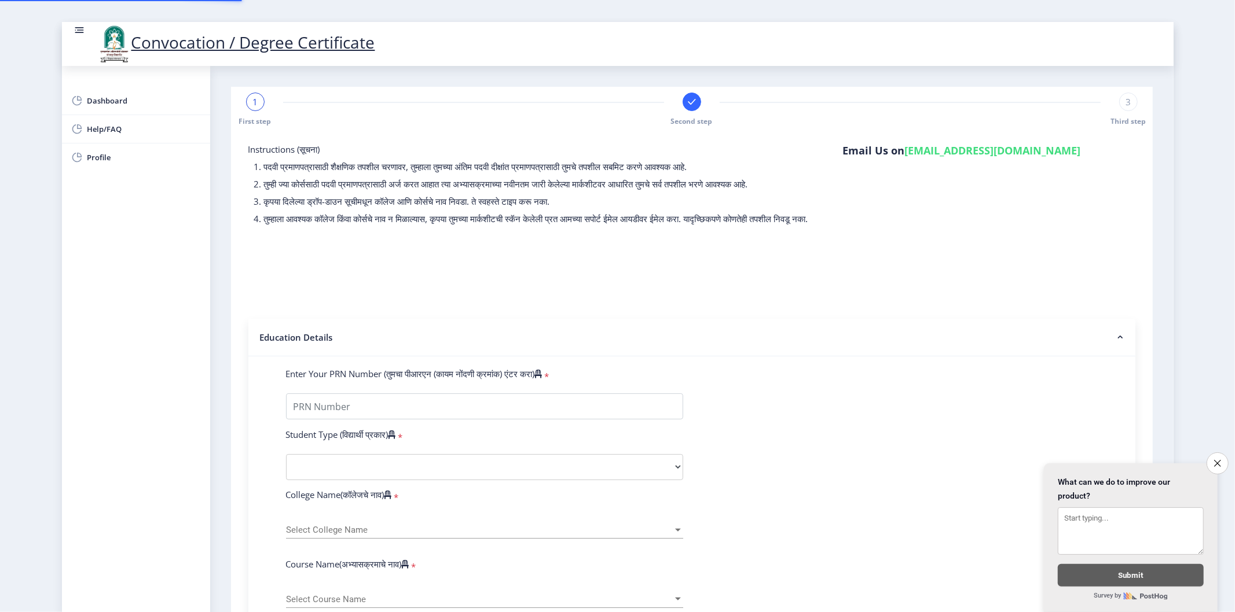
type input "2017032500162121"
select select "Regular"
select select "2020"
select select "October"
select select "Grade A"
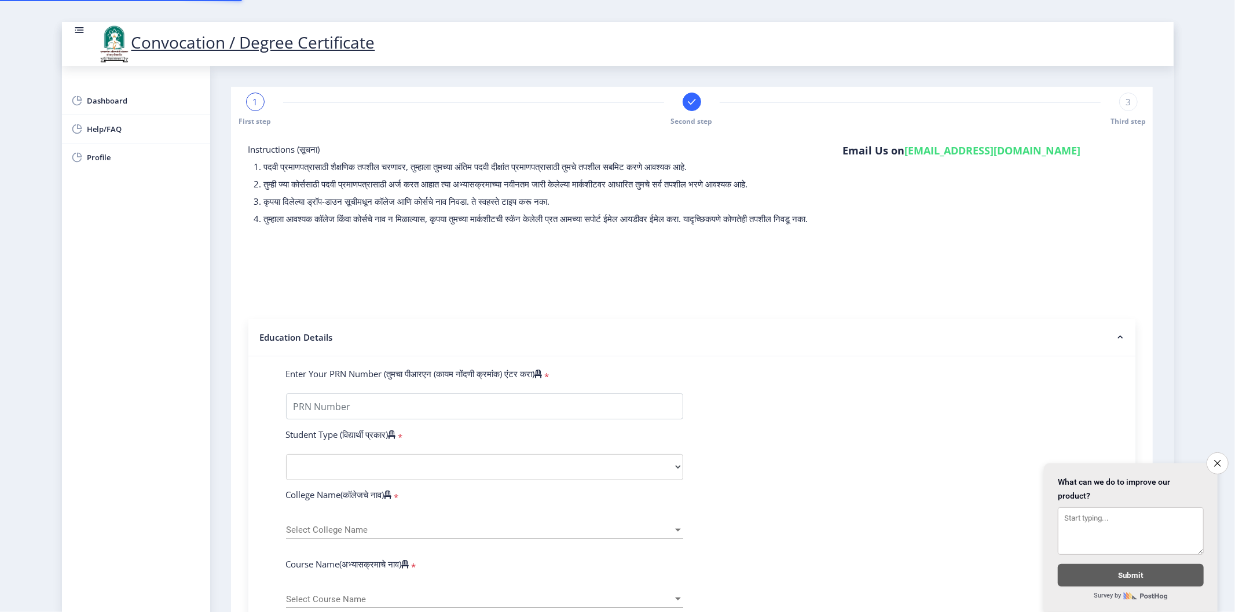
type input "171612"
type input "SHAIKH SOHAIL DILIPKUMAR"
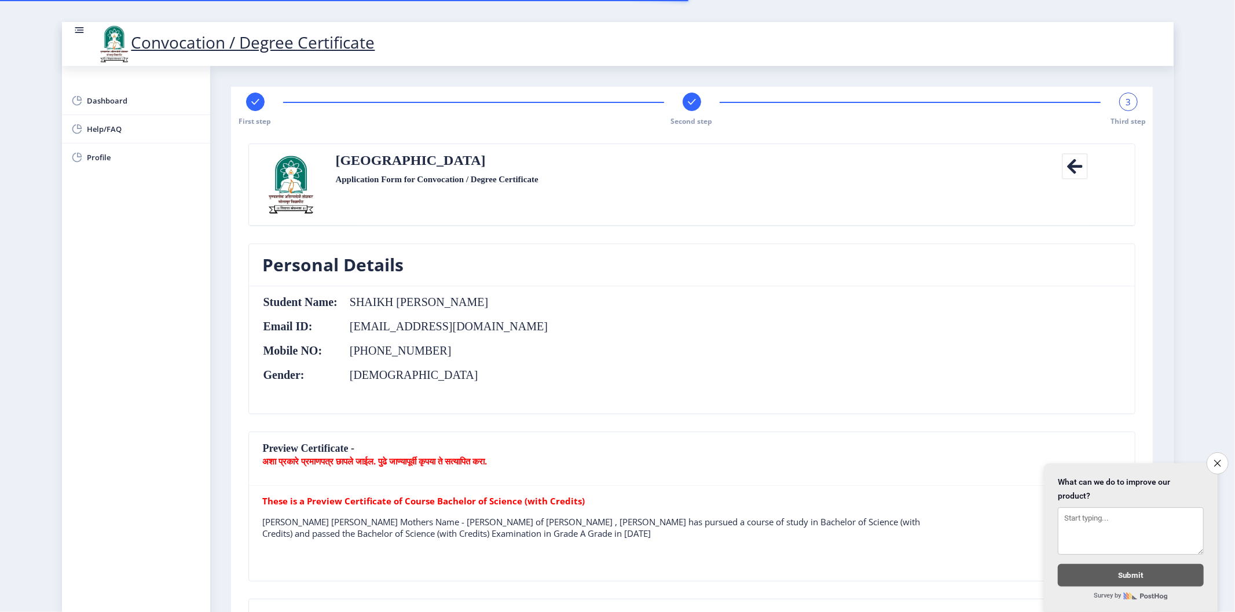
click at [256, 105] on rect at bounding box center [255, 102] width 12 height 12
select select "Regular"
select select "Chemistry"
select select "2020"
select select "October"
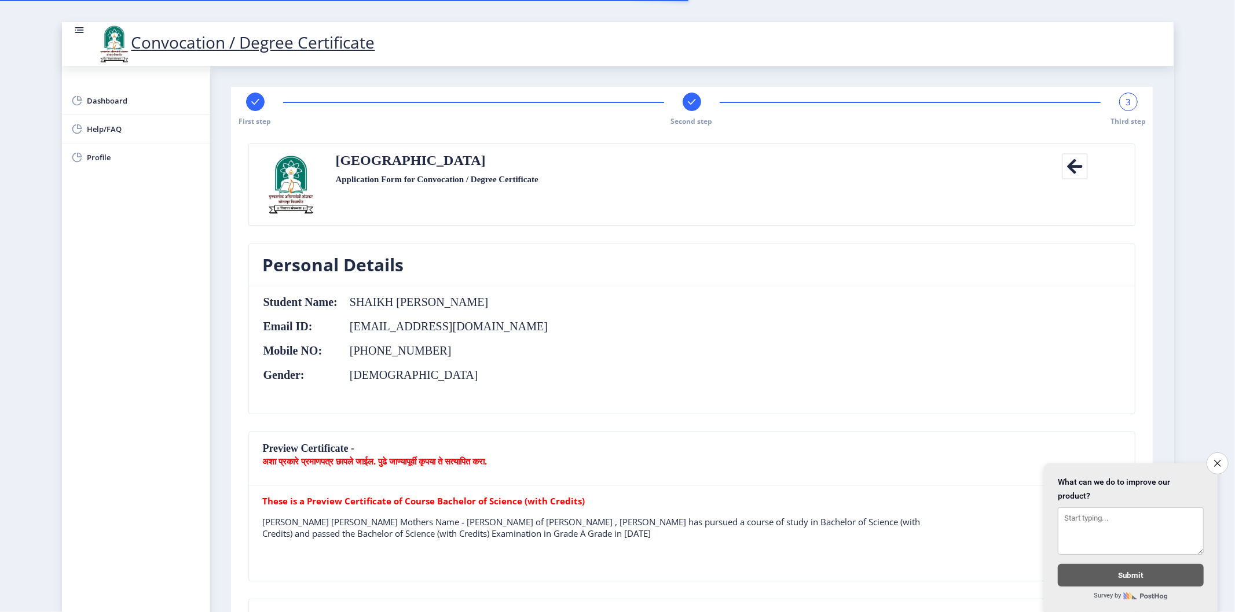
select select "Grade A"
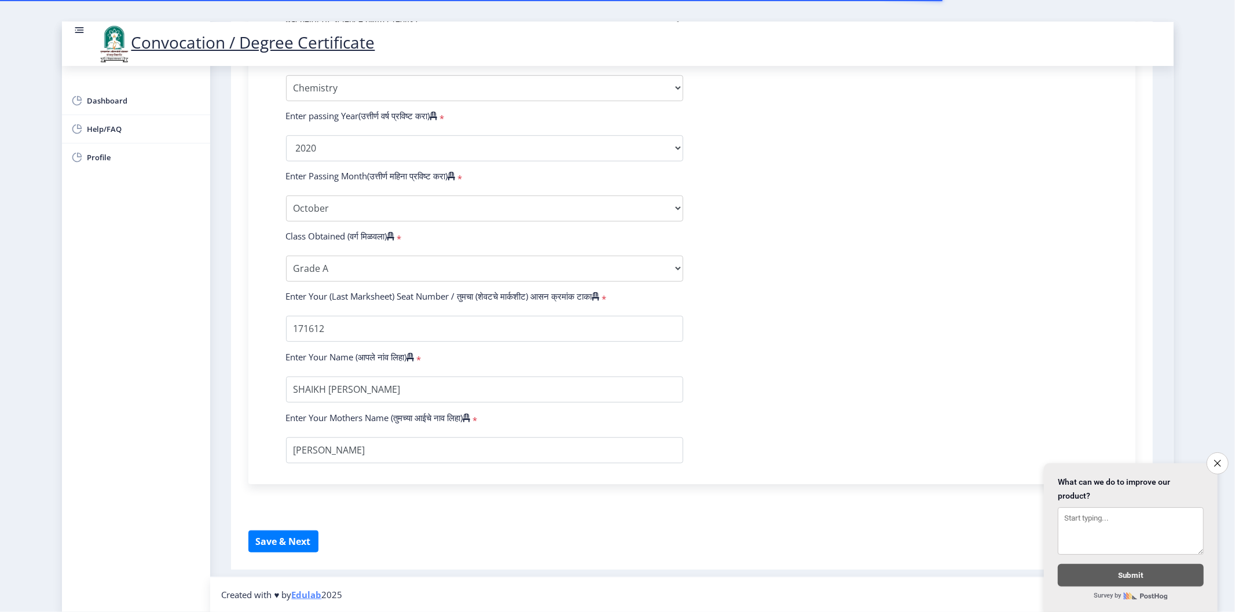
scroll to position [589, 0]
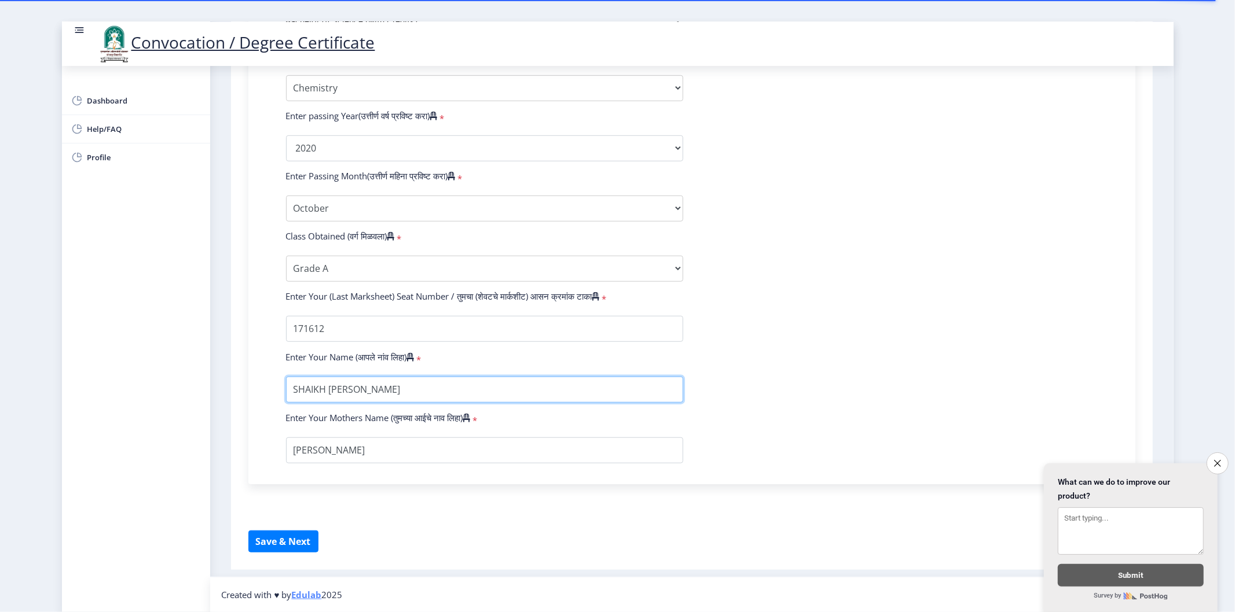
drag, startPoint x: 292, startPoint y: 392, endPoint x: 499, endPoint y: 391, distance: 206.6
click at [499, 391] on input "textarea" at bounding box center [484, 390] width 397 height 26
click at [412, 437] on form "Enter Your PRN Number (तुमचा पीआरएन (कायम नोंदणी क्रमांक) एंटर करा) * Student T…" at bounding box center [691, 127] width 829 height 674
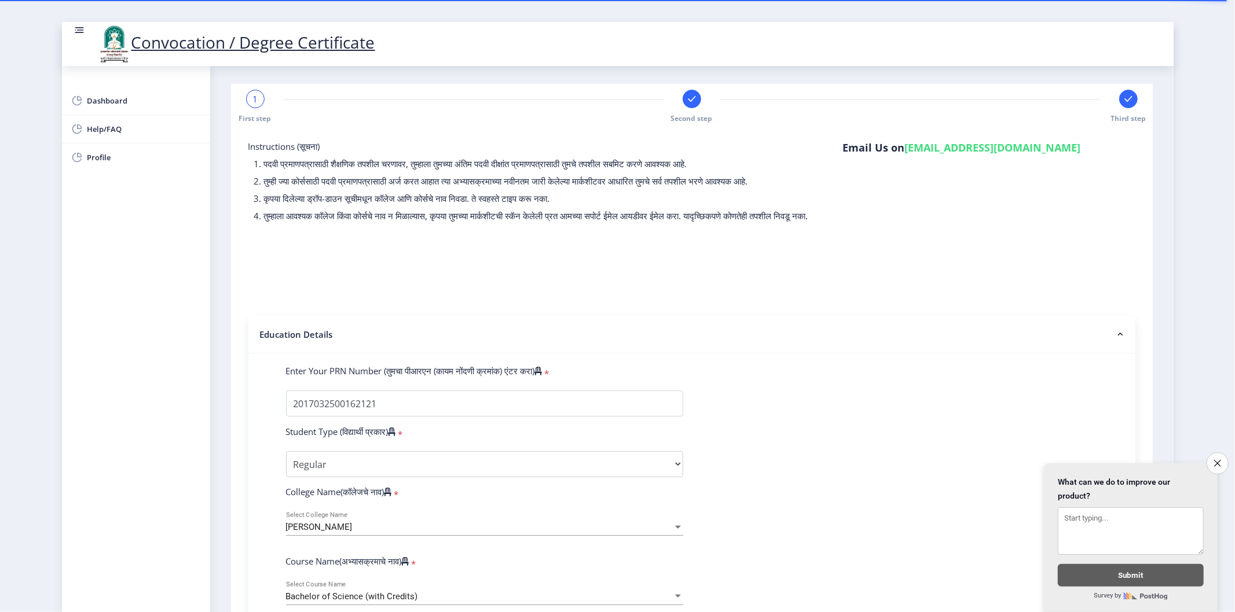
scroll to position [0, 0]
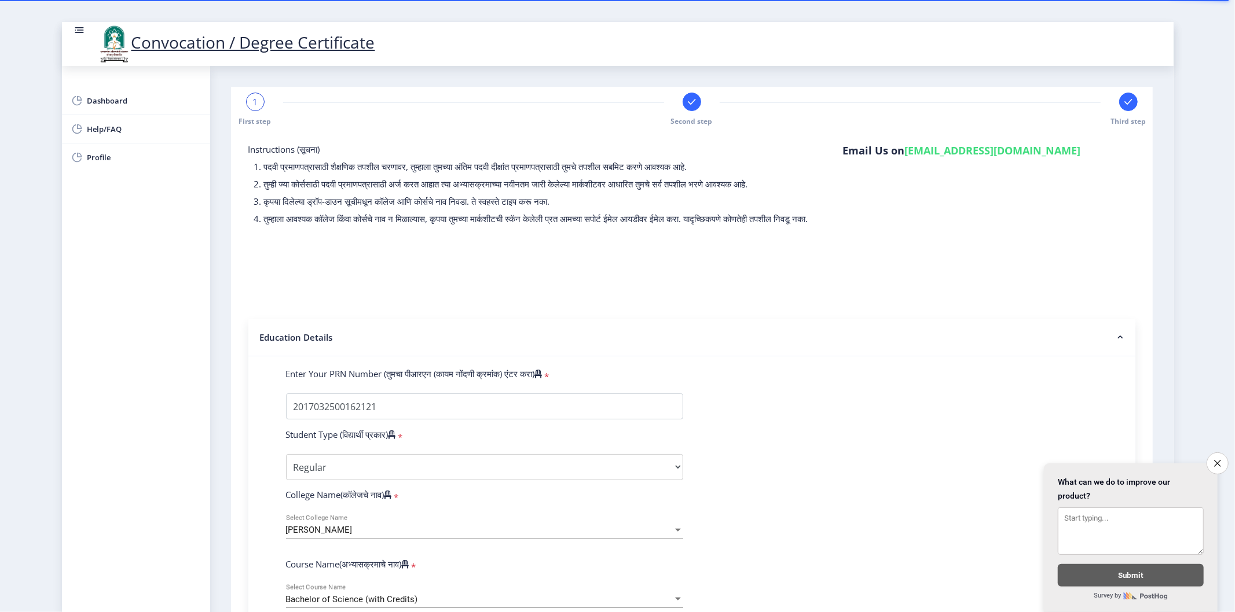
click at [249, 107] on div "1" at bounding box center [255, 102] width 19 height 19
click at [698, 106] on div at bounding box center [691, 102] width 19 height 19
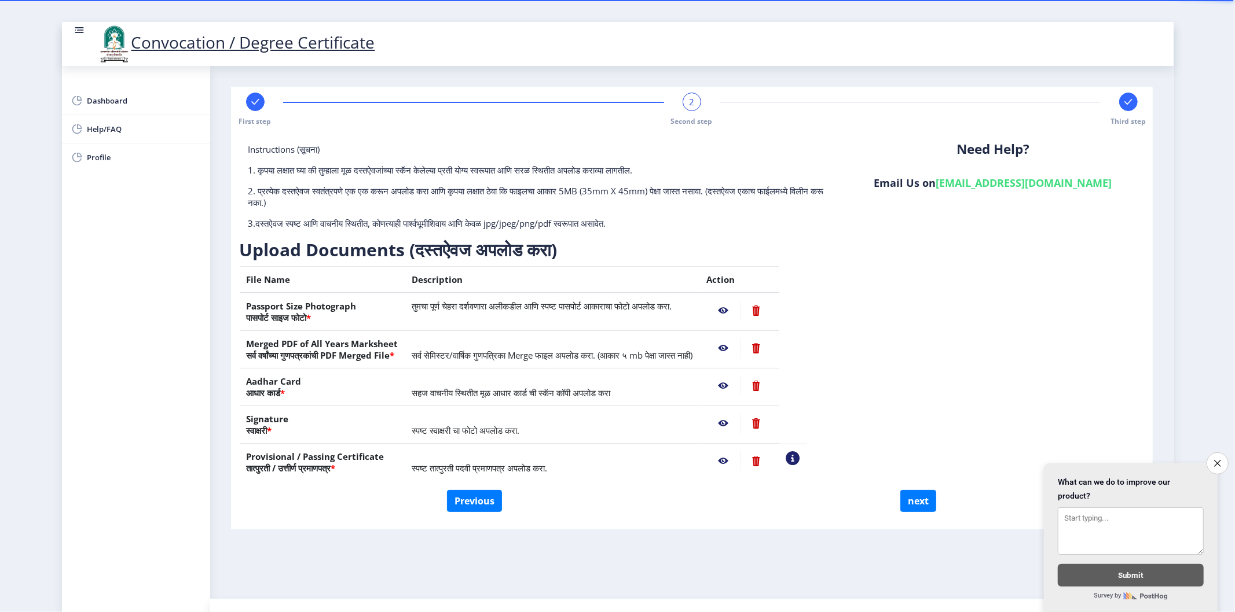
click at [1128, 103] on rect at bounding box center [1128, 102] width 12 height 12
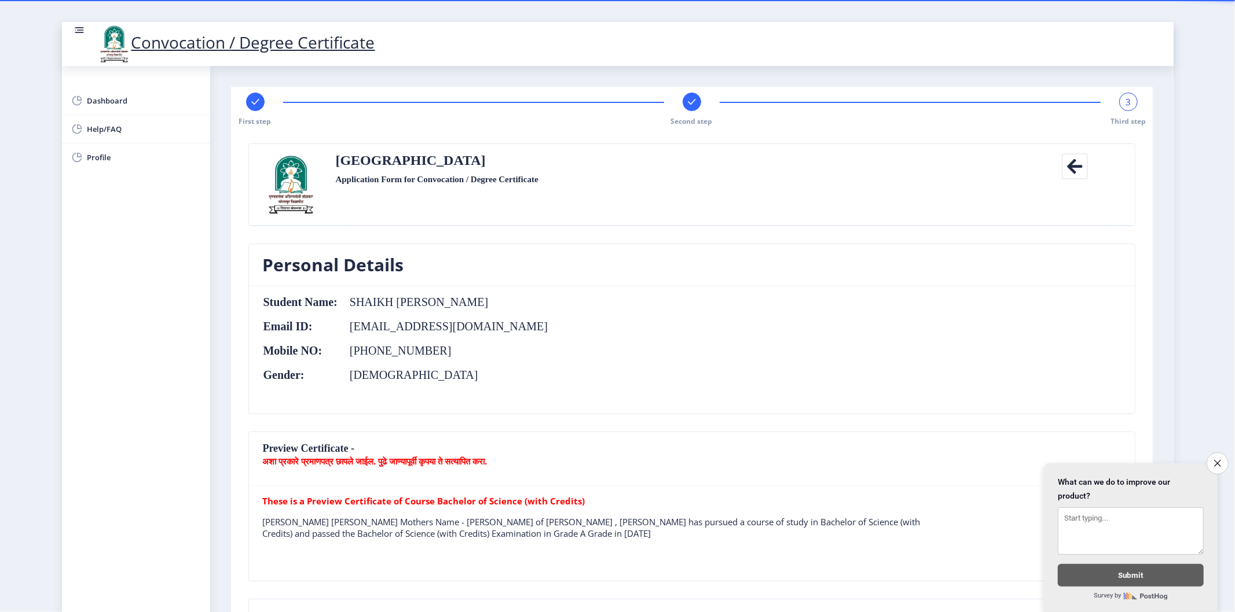
click at [246, 105] on div at bounding box center [255, 102] width 19 height 19
select select "Regular"
select select "Chemistry"
select select "2020"
select select "October"
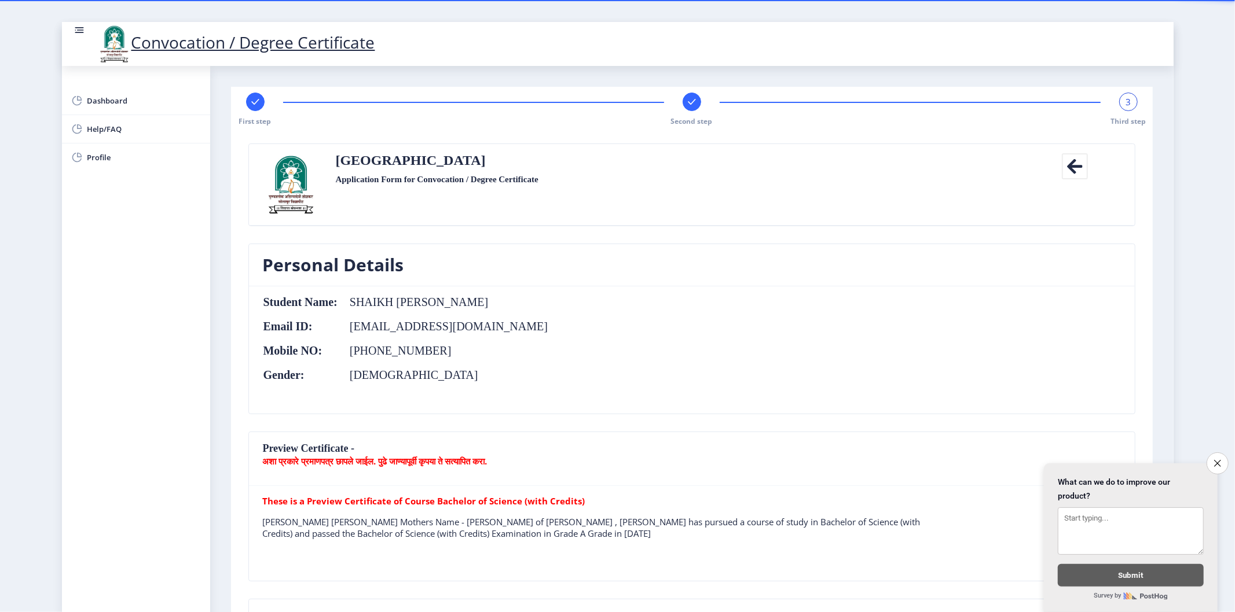
select select "Grade A"
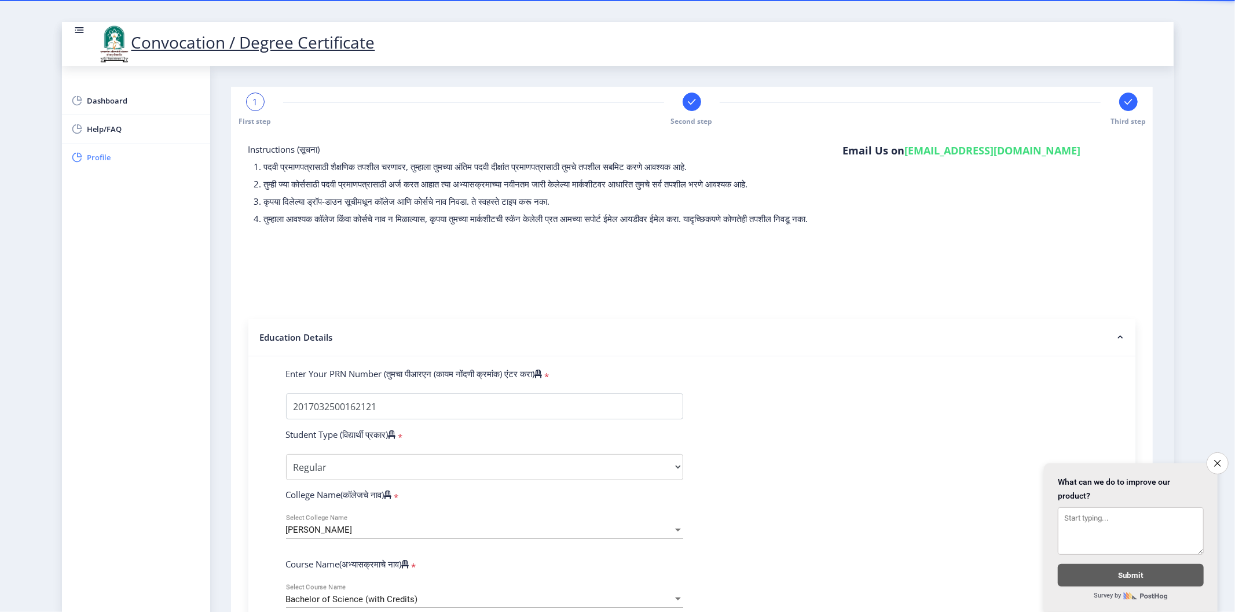
click at [89, 152] on span "Profile" at bounding box center [143, 157] width 113 height 14
select select "Male"
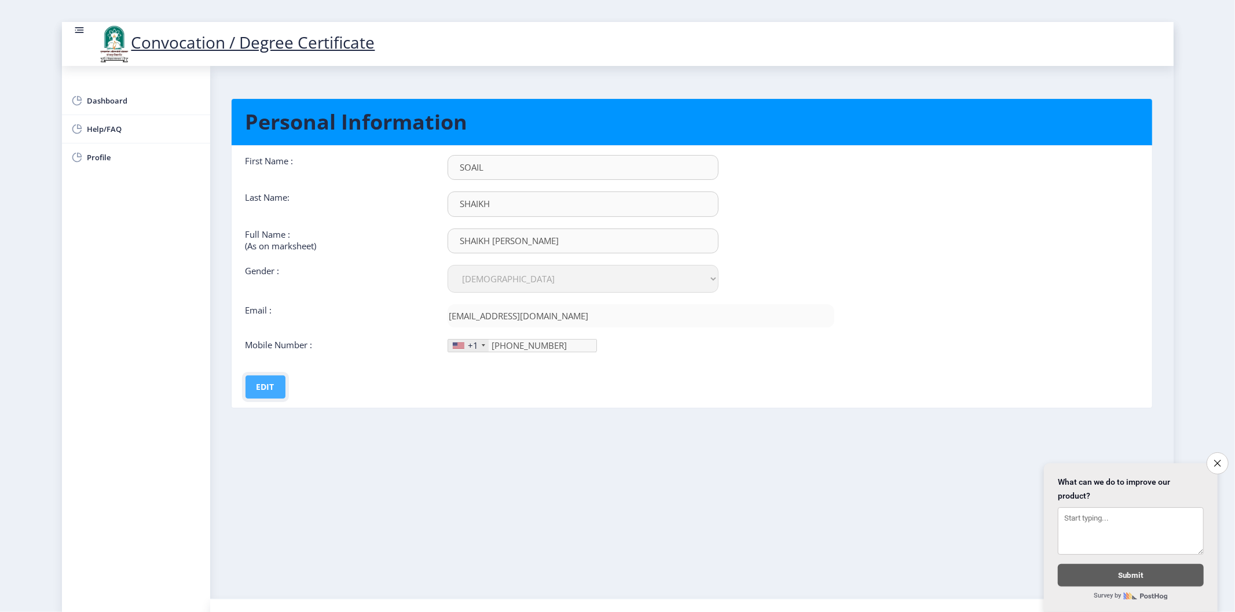
click at [267, 390] on button "Edit" at bounding box center [265, 387] width 40 height 23
click at [520, 180] on input "SHAIKH SOHALI DILIPKUMAR" at bounding box center [582, 167] width 271 height 25
click at [519, 244] on input "SHAIKH SOHAI DILIPKUMAR" at bounding box center [582, 241] width 271 height 25
type input "SHAIKH SOHAIL DILIPKUMAR"
drag, startPoint x: 490, startPoint y: 170, endPoint x: 433, endPoint y: 177, distance: 57.1
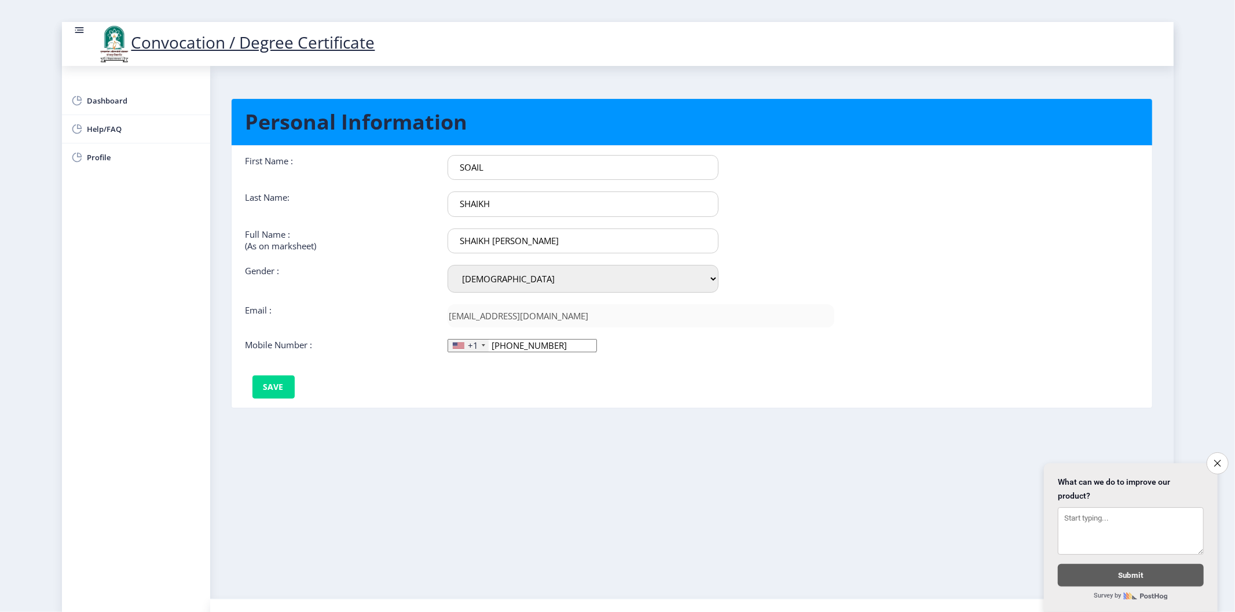
click at [433, 177] on div "First Name : SOAIL" at bounding box center [540, 167] width 607 height 25
type input "SOHAIL"
click at [549, 347] on input "992-227-67" at bounding box center [521, 345] width 149 height 13
click at [284, 390] on button "Save" at bounding box center [273, 387] width 42 height 23
click at [108, 101] on span "Dashboard" at bounding box center [143, 101] width 113 height 14
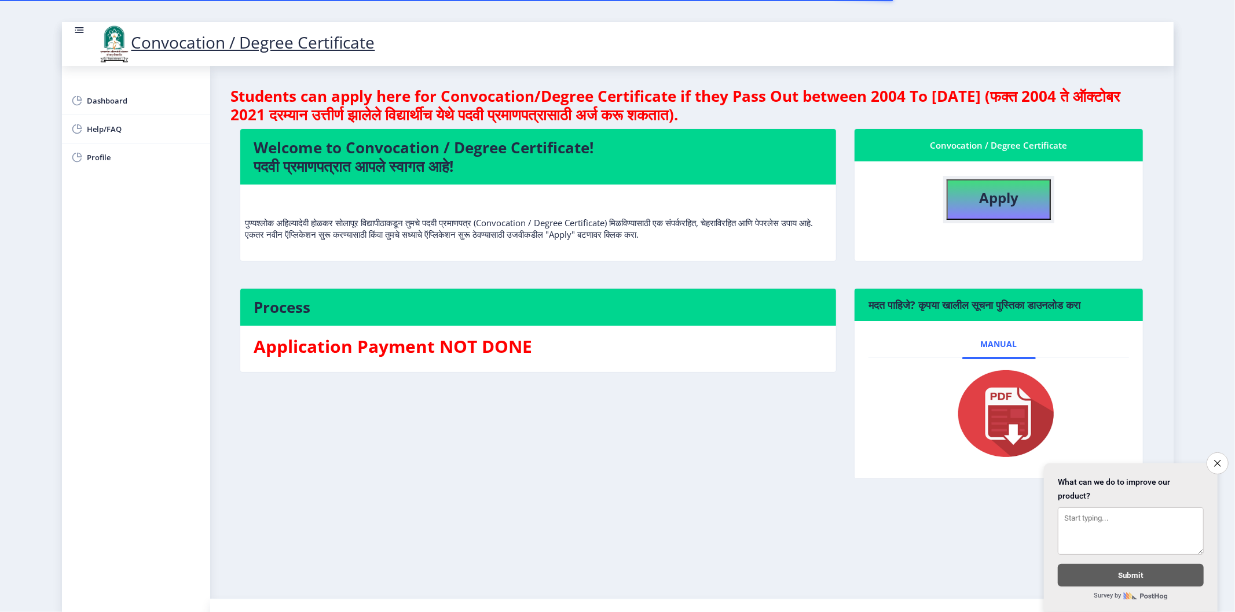
click at [996, 205] on b "Apply" at bounding box center [998, 197] width 39 height 19
select select
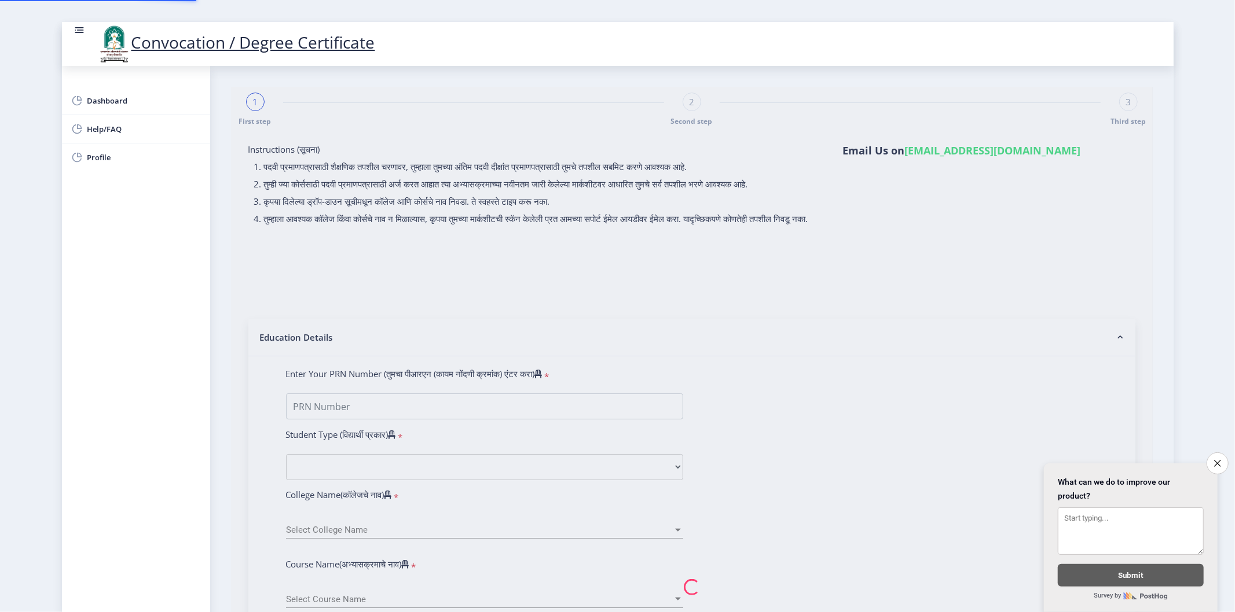
type input "2017032500162121"
select select "Regular"
select select "2020"
select select "October"
select select "Grade A"
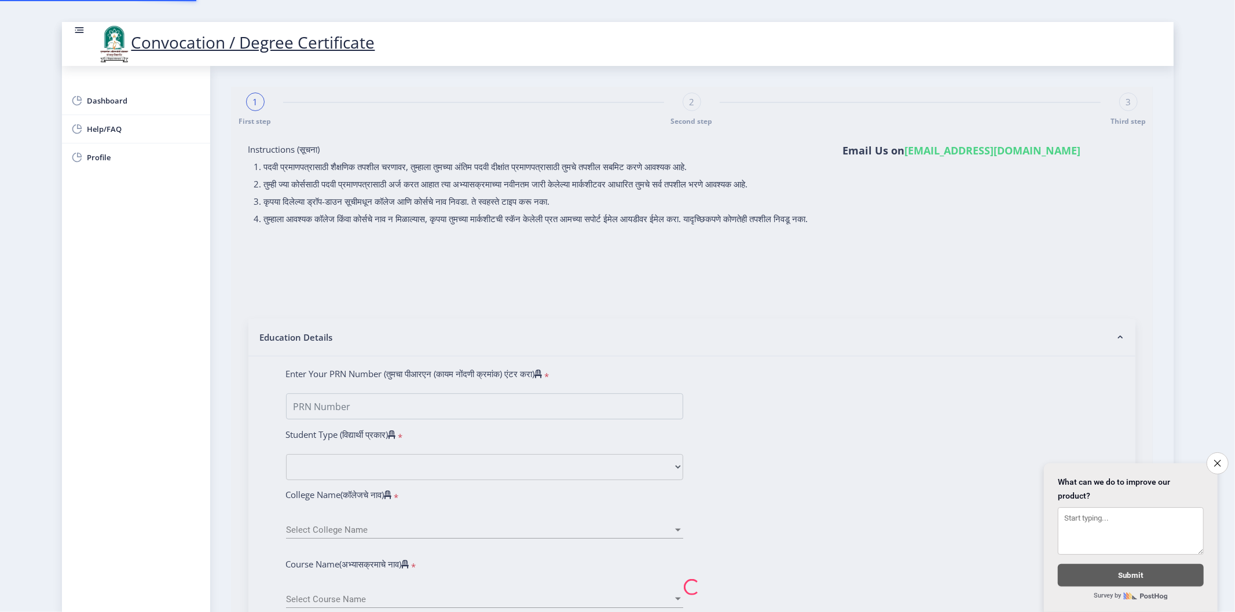
type input "171612"
type input "SHAIKH SOHAIL DILIPKUMAR"
select select "Chemistry"
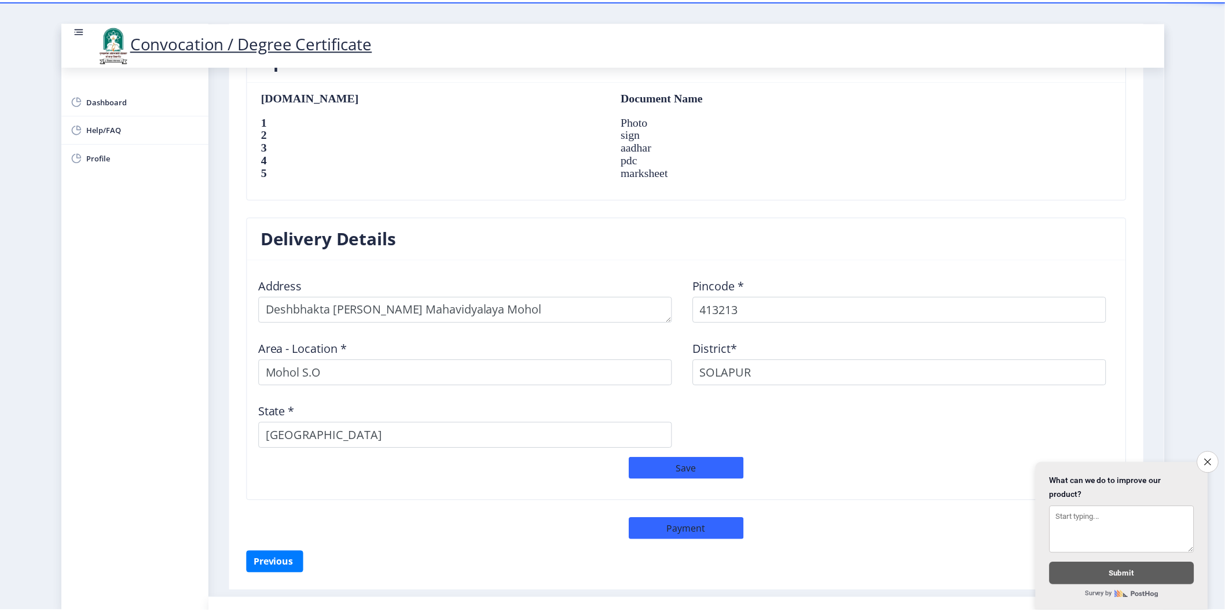
scroll to position [808, 0]
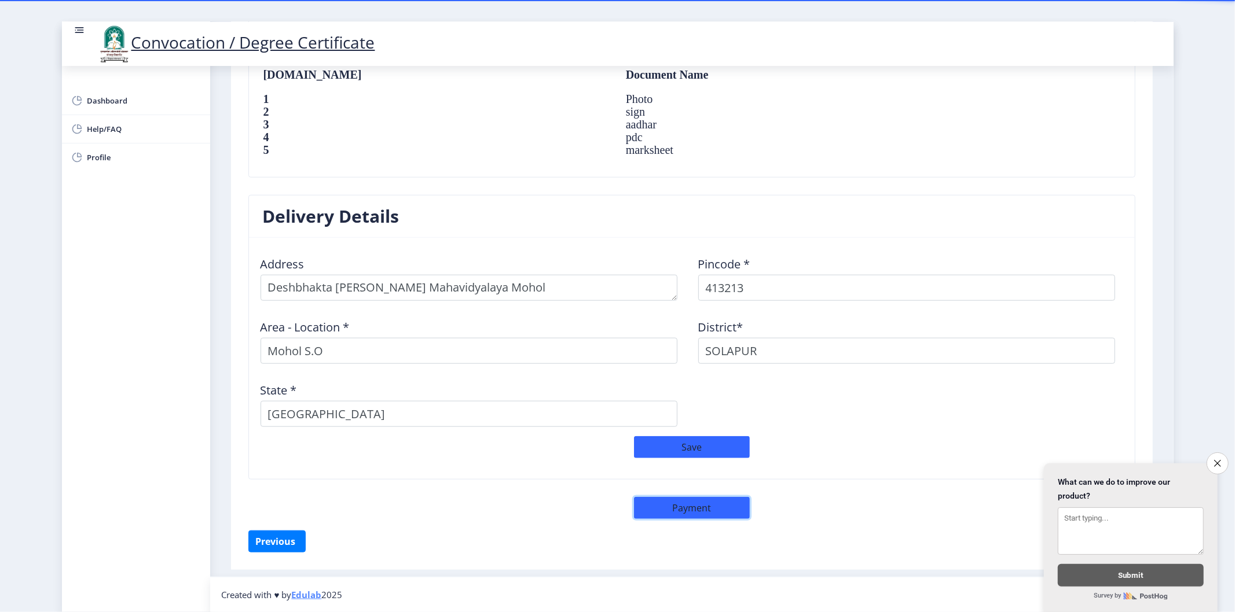
click at [708, 506] on button "Payment" at bounding box center [692, 508] width 116 height 22
select select "sealed"
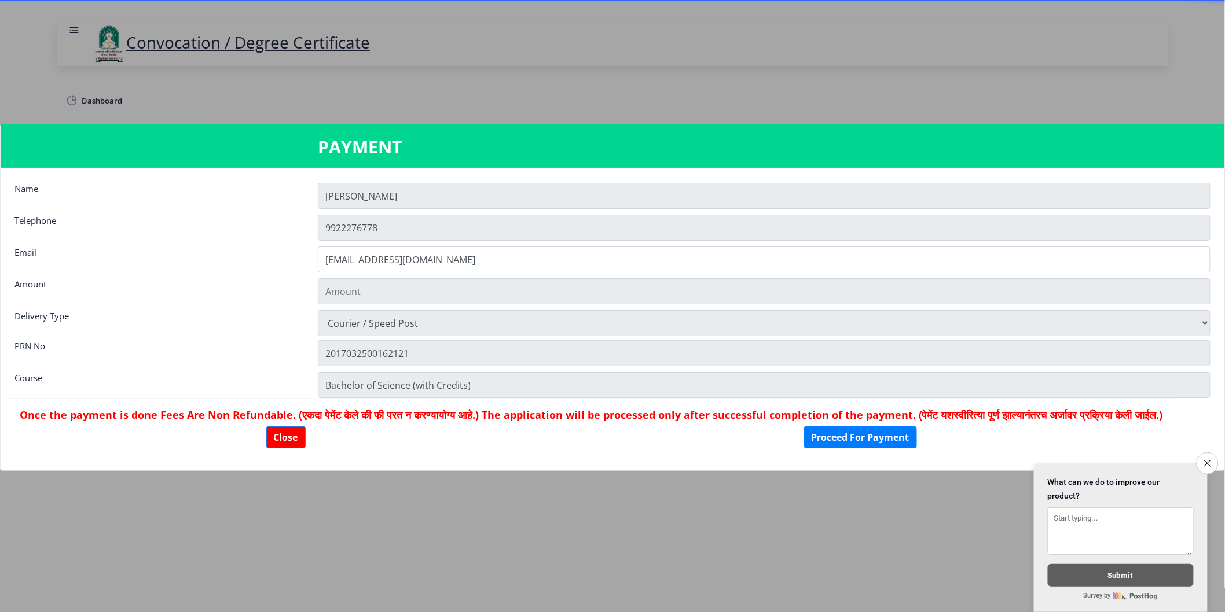
type input "1885"
click at [899, 449] on button "Proceed For Payment" at bounding box center [860, 438] width 113 height 22
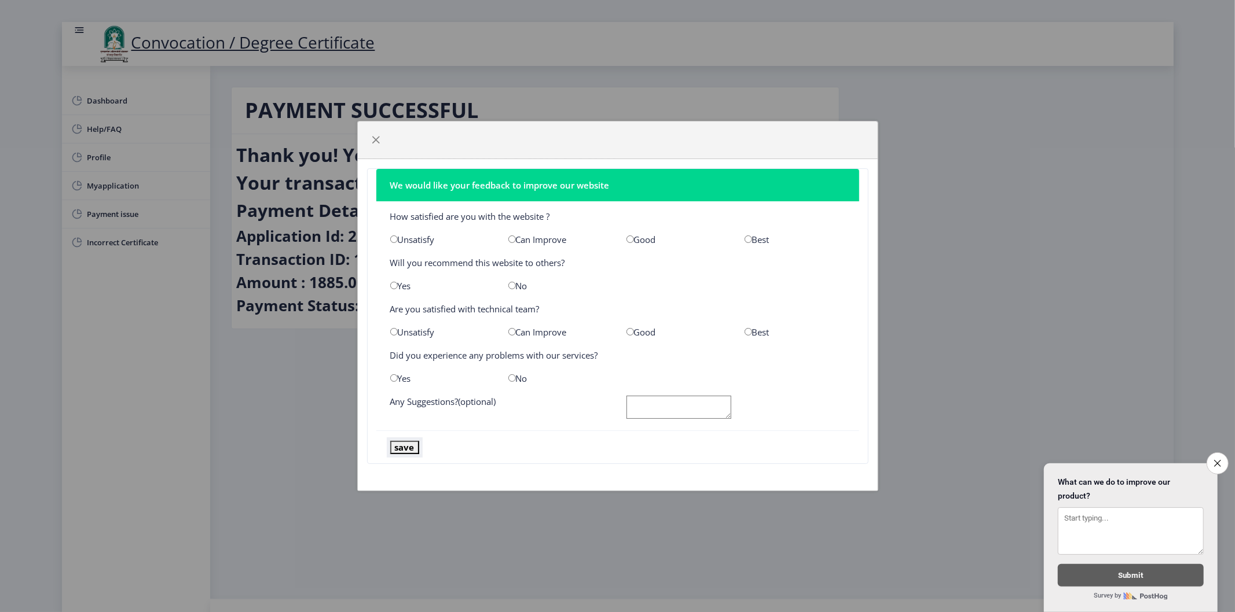
click at [401, 451] on button "save" at bounding box center [404, 447] width 29 height 13
click at [372, 139] on span "button" at bounding box center [376, 139] width 9 height 9
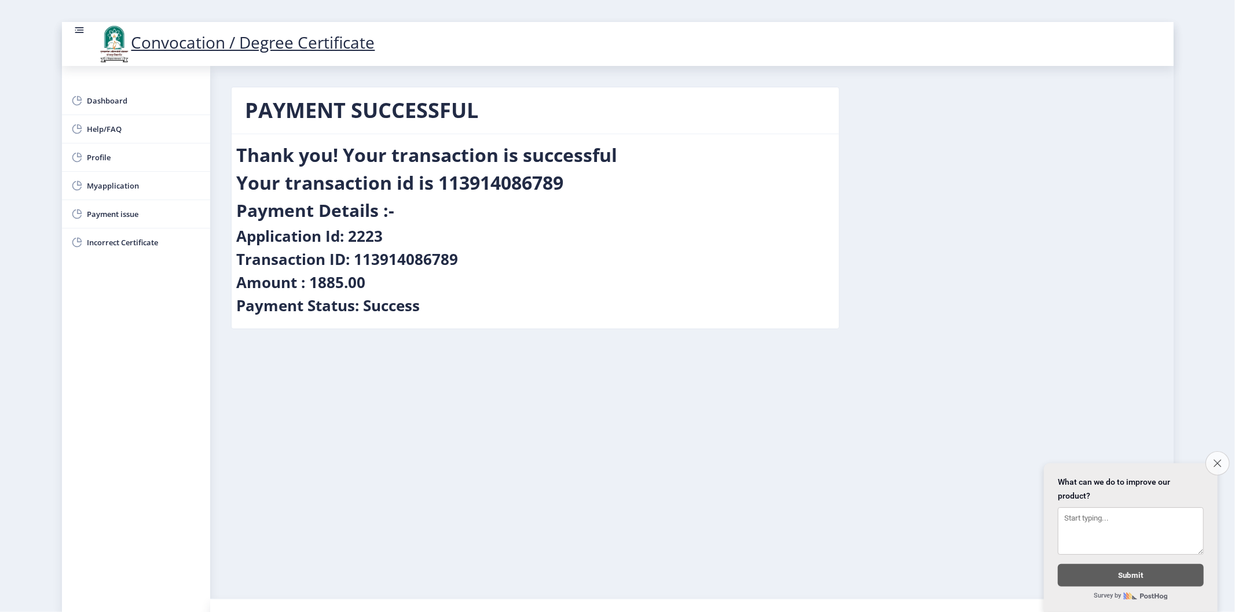
click at [1214, 460] on icon "Close survey" at bounding box center [1217, 464] width 8 height 8
